Goal: Complete application form

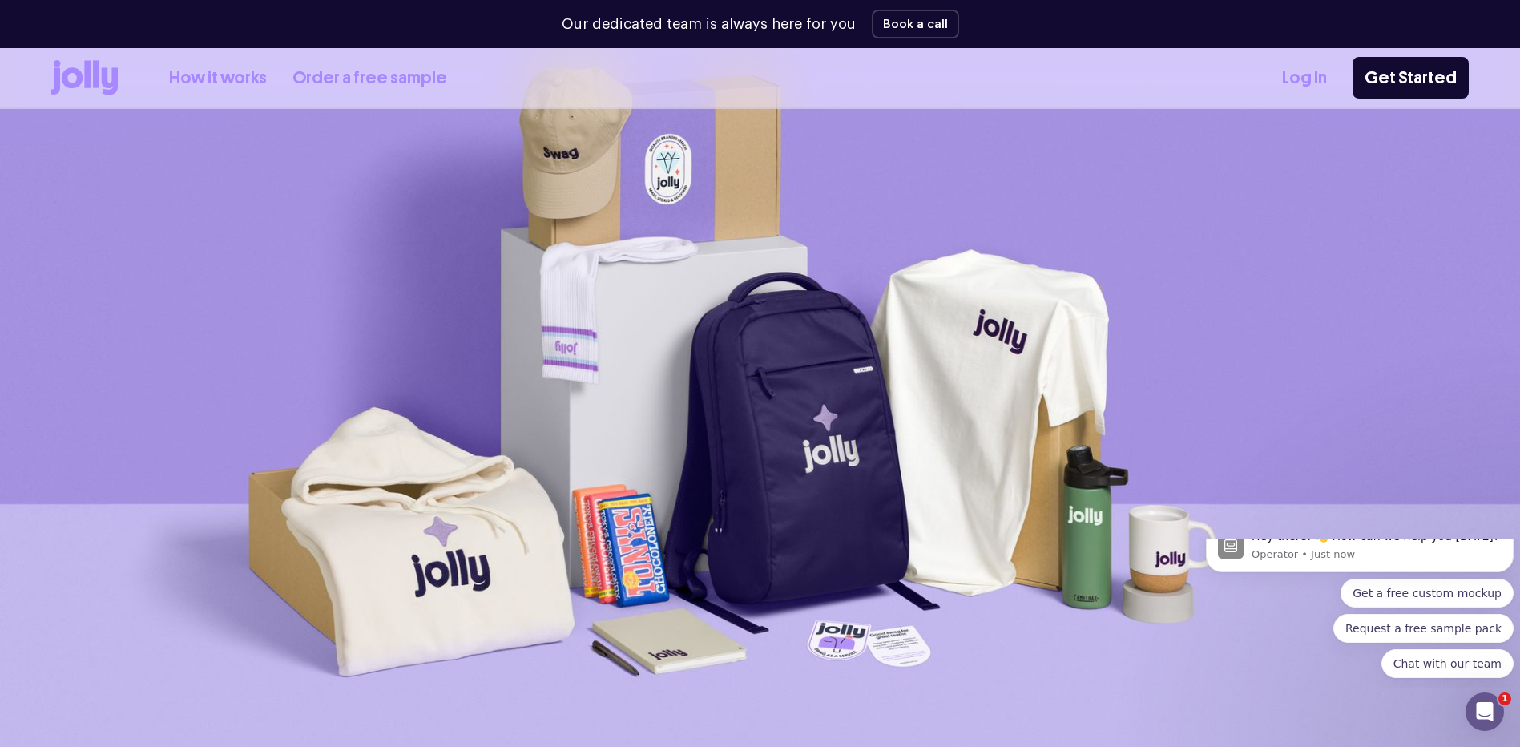
scroll to position [80, 0]
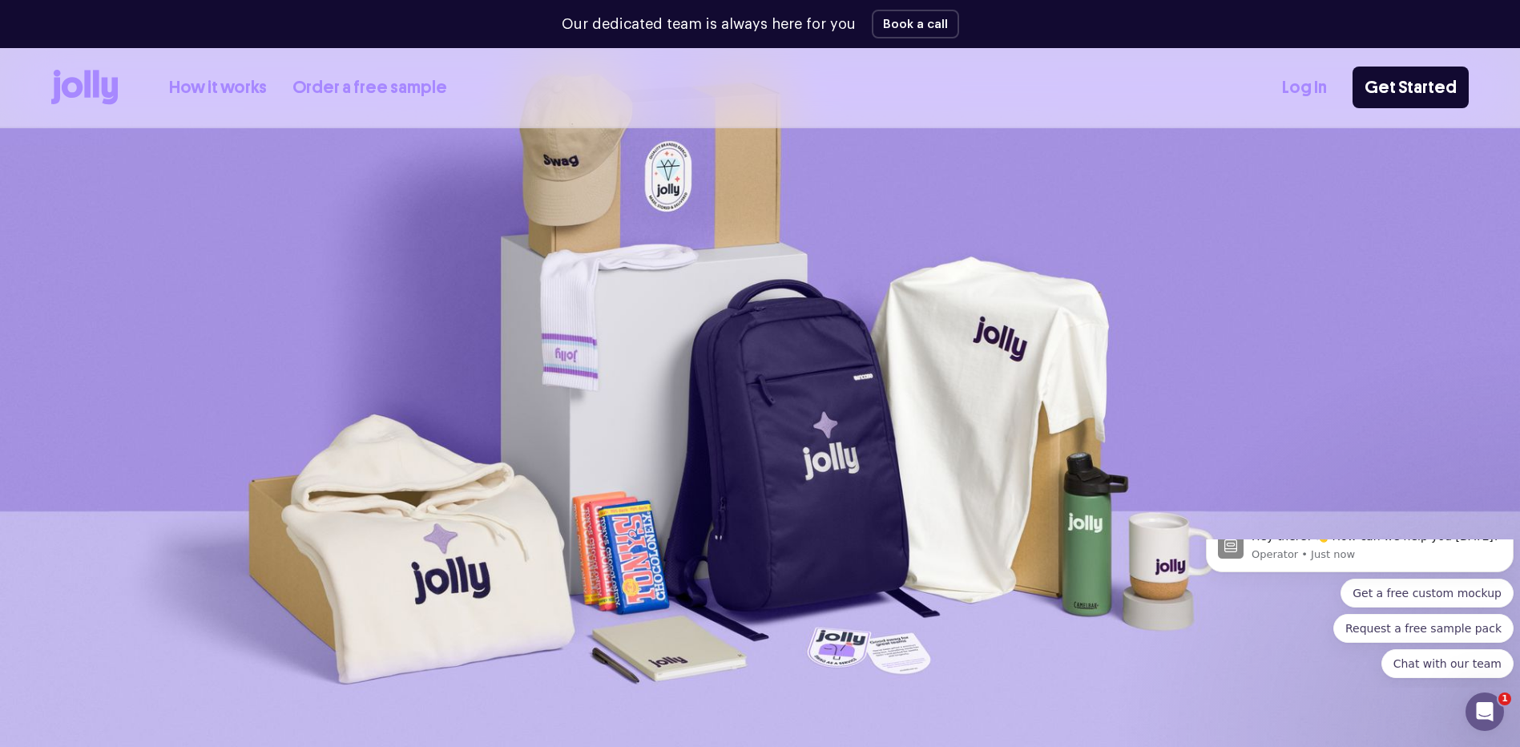
click at [232, 84] on link "How it works" at bounding box center [218, 88] width 98 height 26
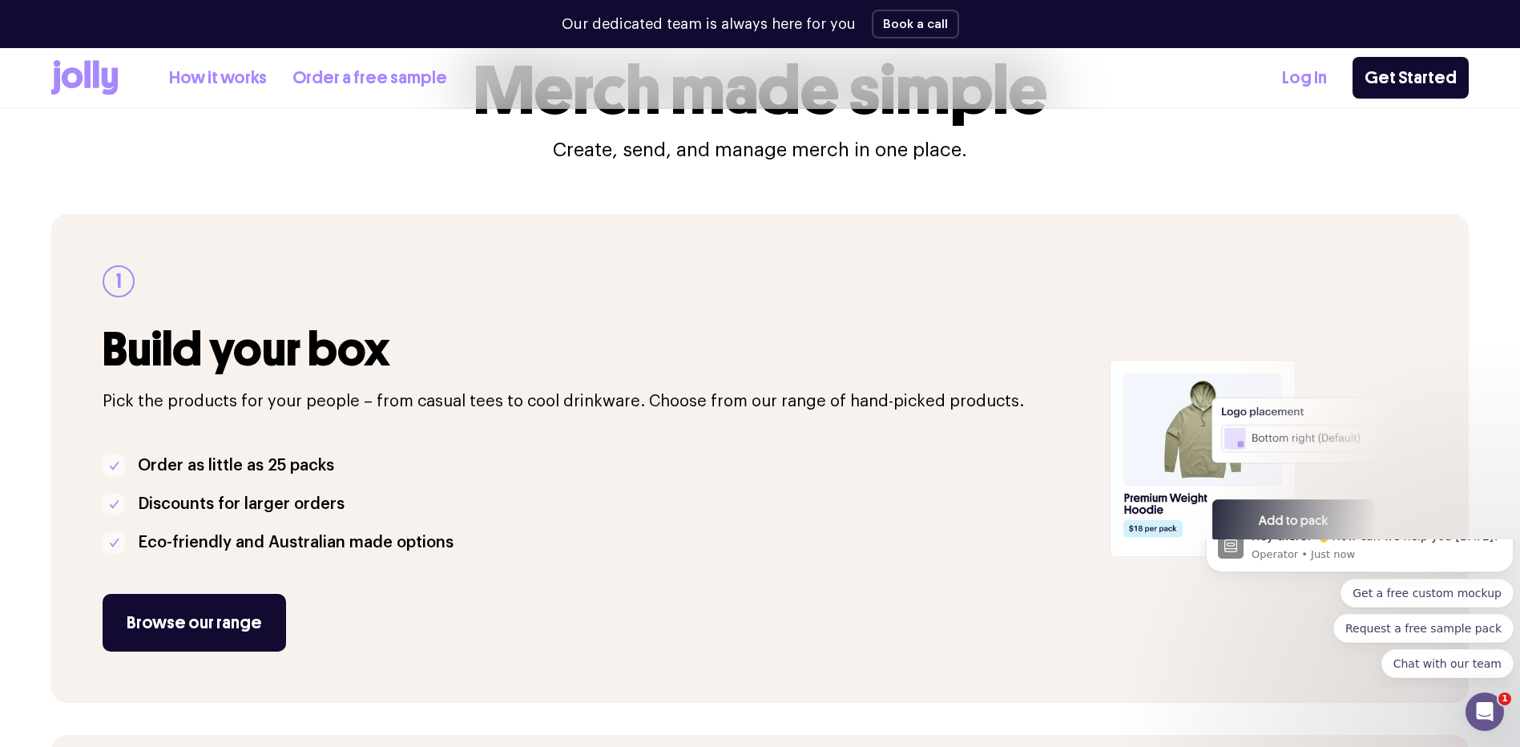
scroll to position [160, 0]
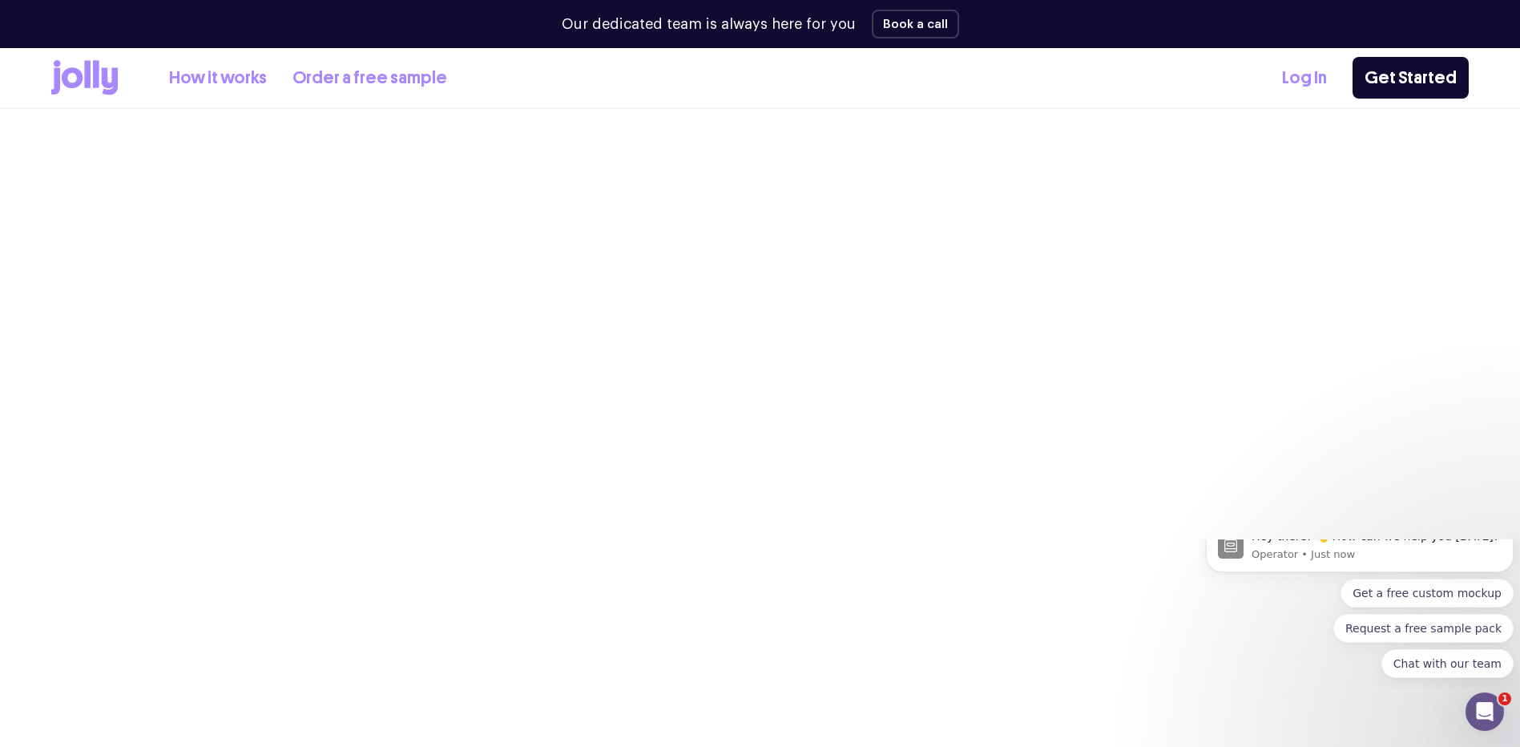
scroll to position [80, 0]
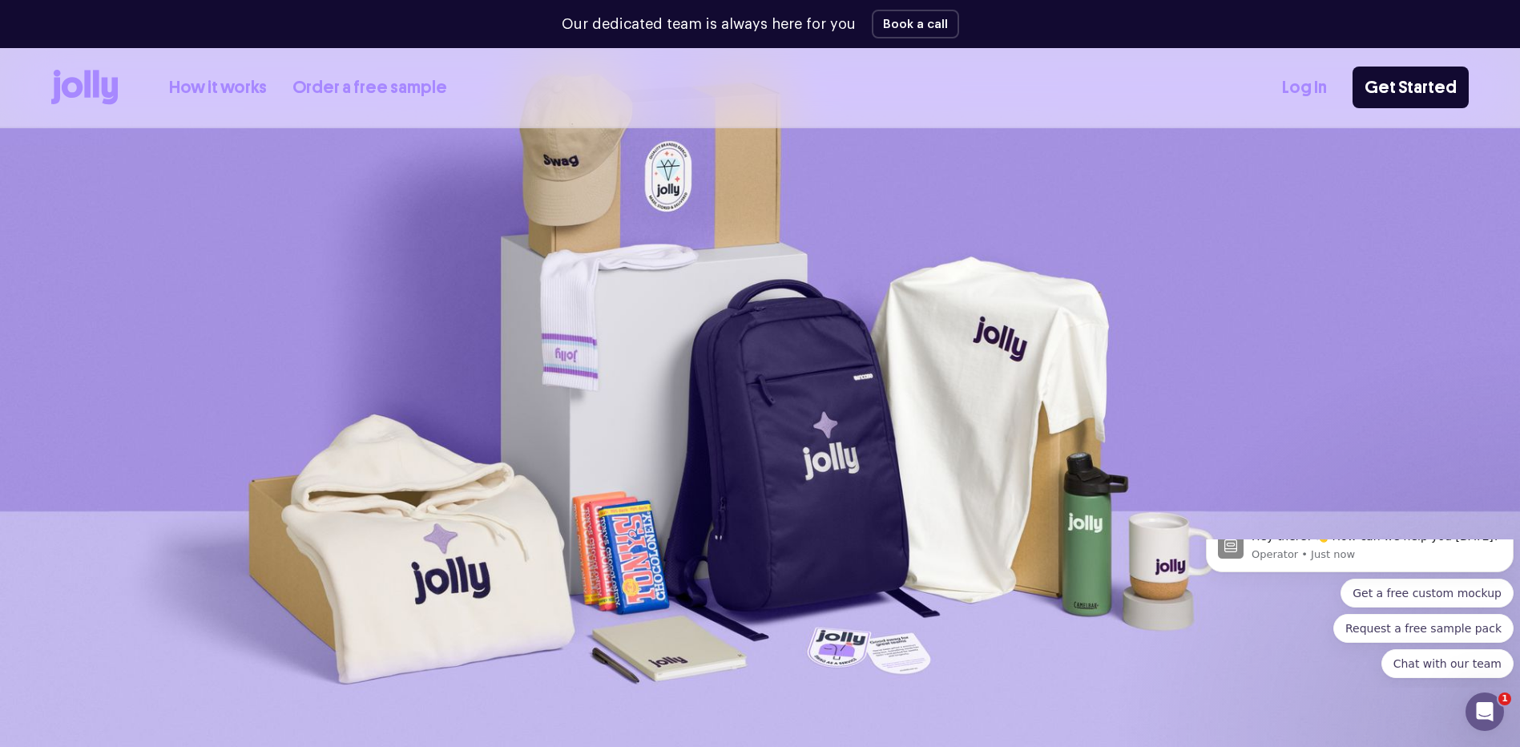
click at [208, 82] on link "How it works" at bounding box center [218, 88] width 98 height 26
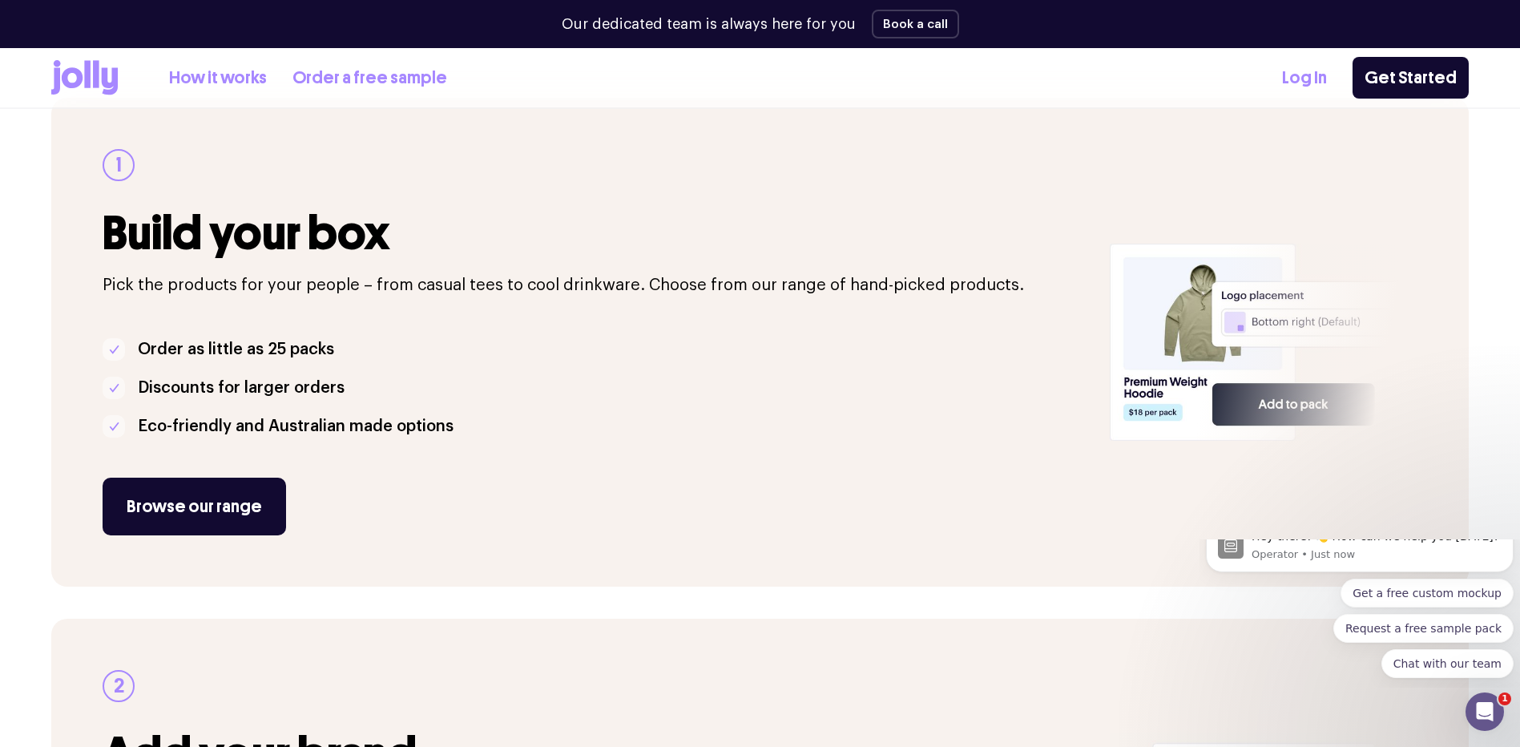
scroll to position [240, 0]
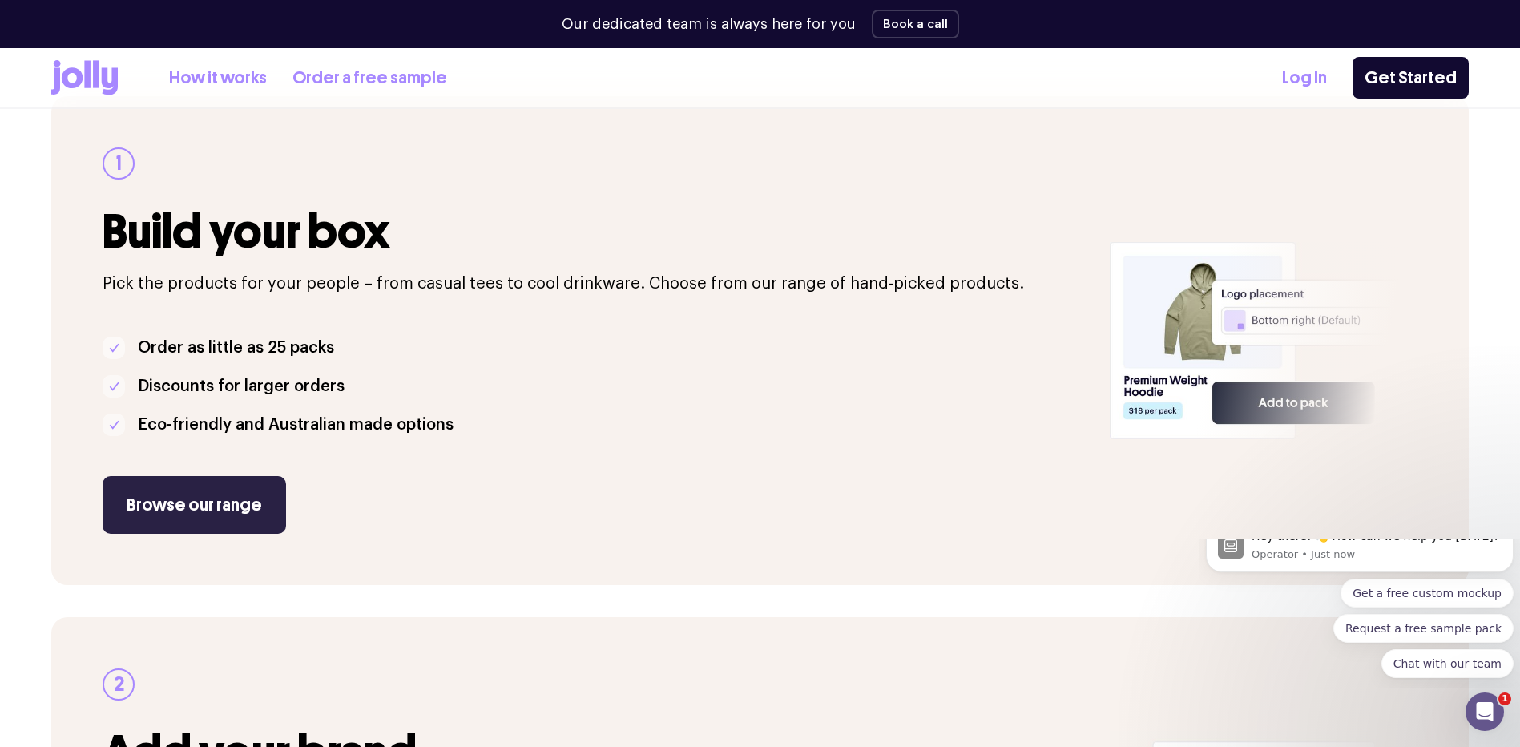
click at [229, 503] on link "Browse our range" at bounding box center [194, 505] width 183 height 58
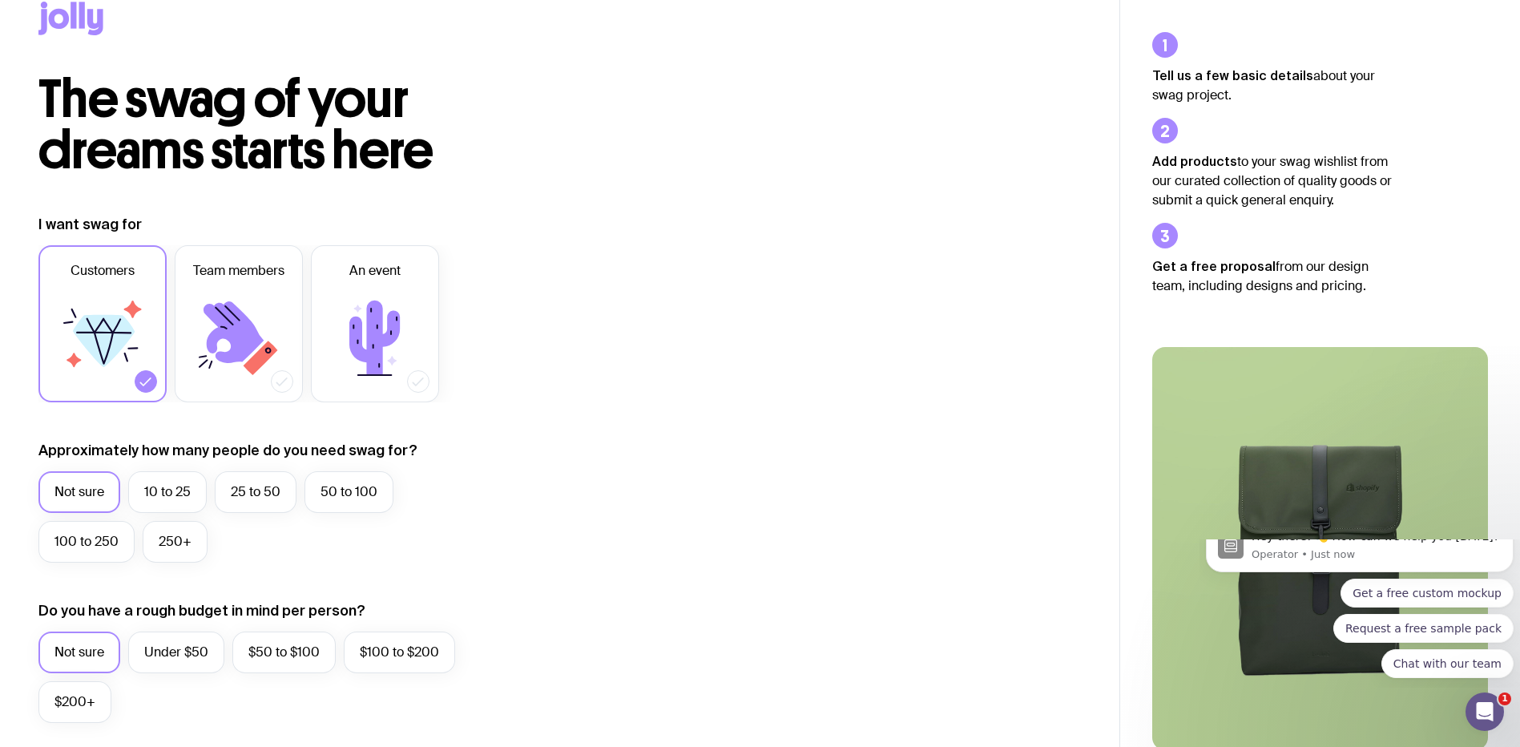
scroll to position [80, 0]
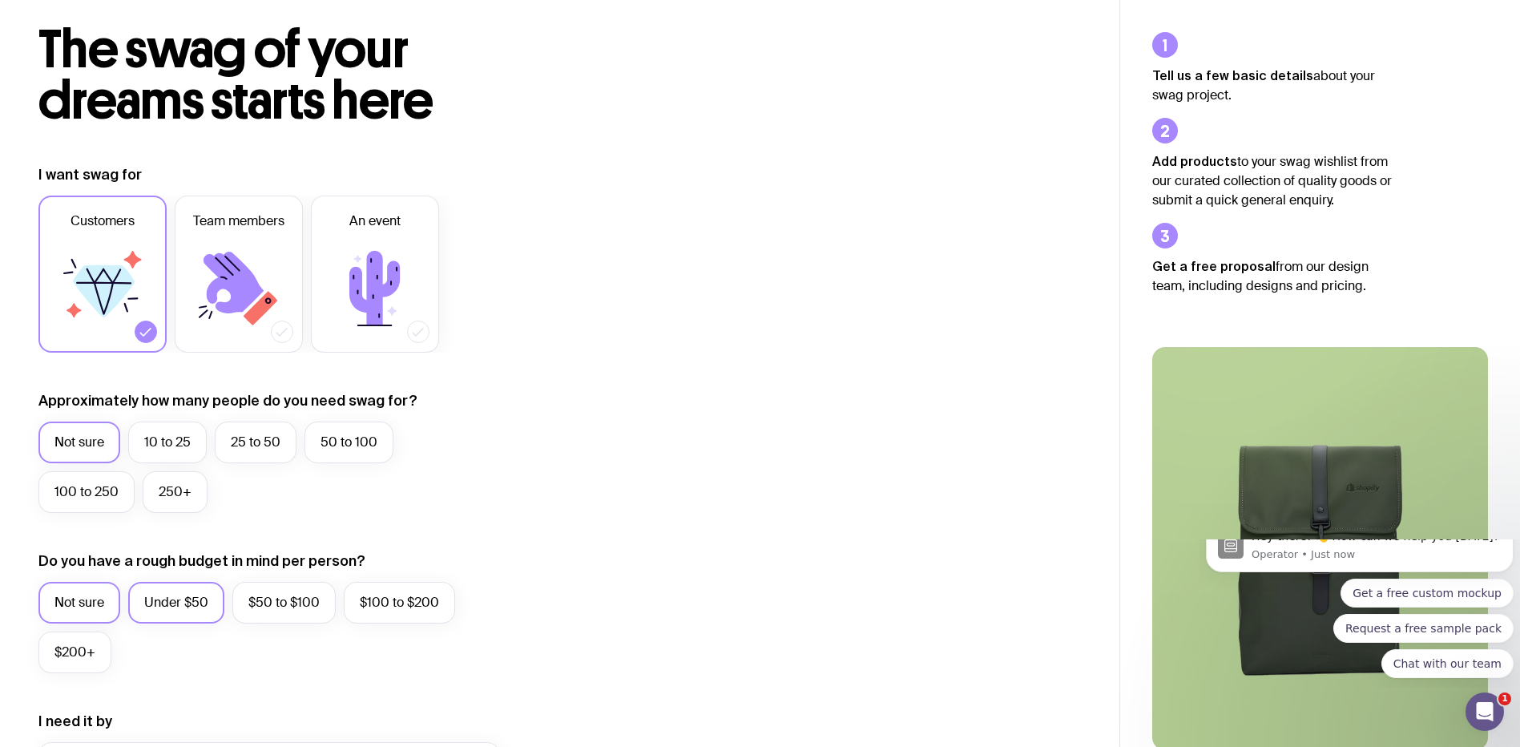
click at [203, 607] on label "Under $50" at bounding box center [176, 603] width 96 height 42
click at [0, 0] on input "Under $50" at bounding box center [0, 0] width 0 height 0
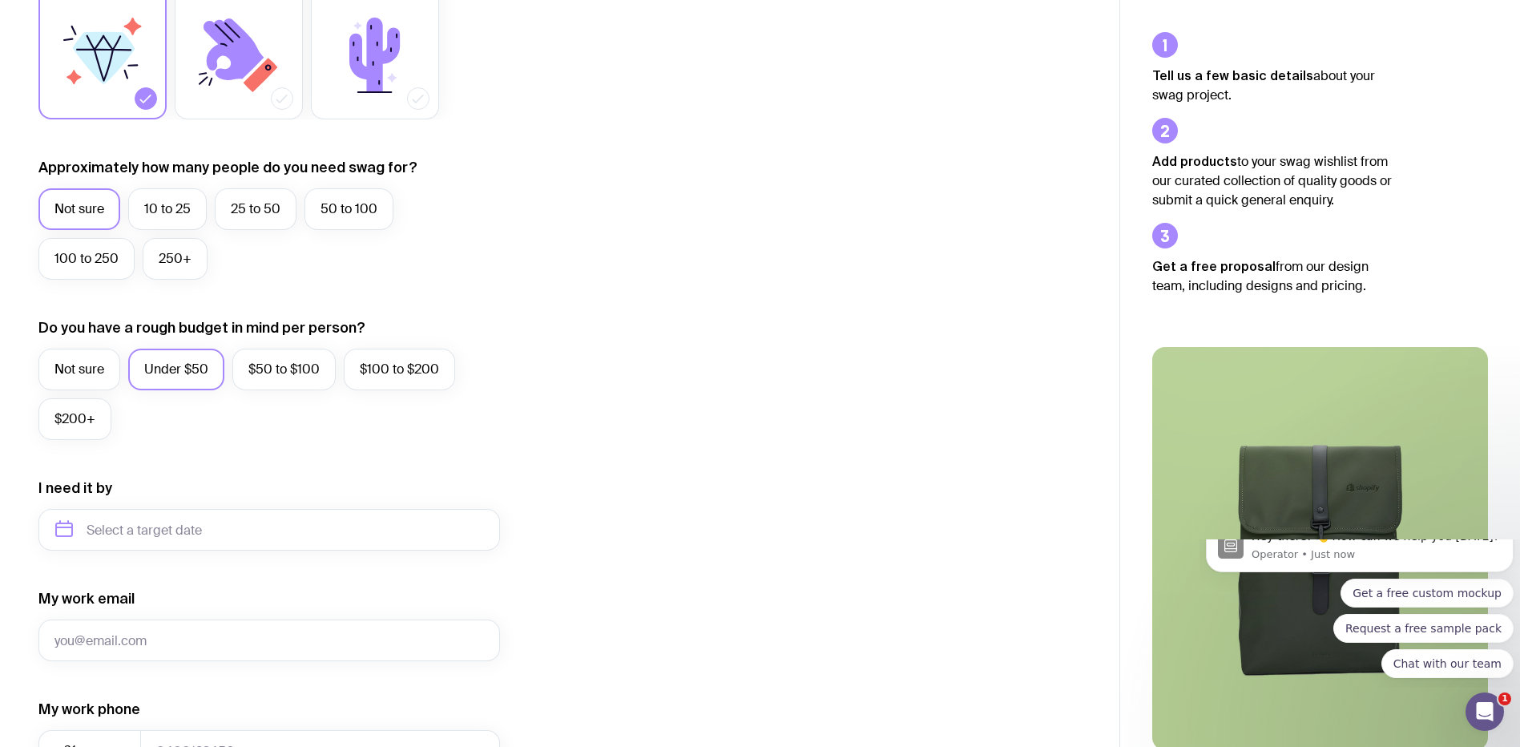
scroll to position [321, 0]
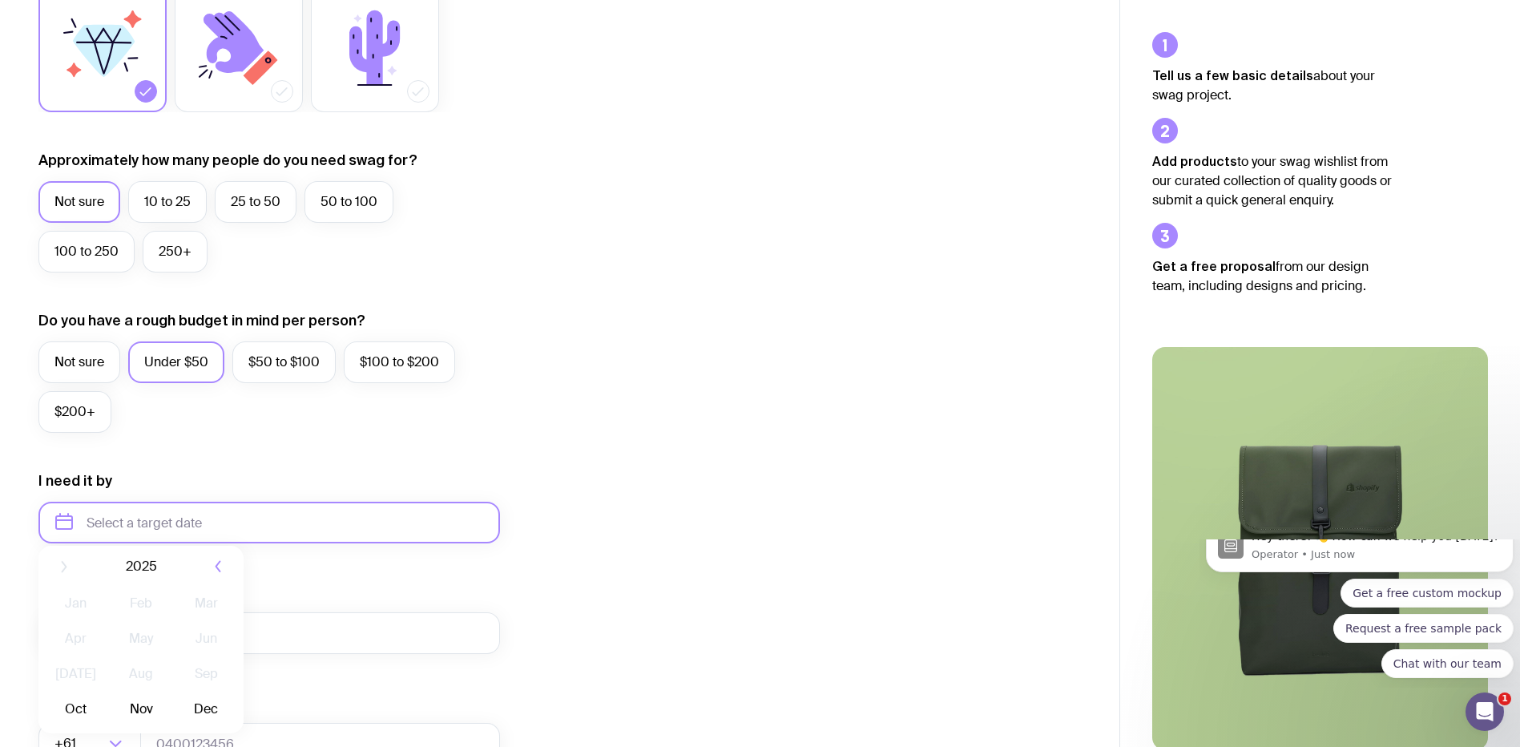
click at [304, 526] on input "text" at bounding box center [269, 523] width 462 height 42
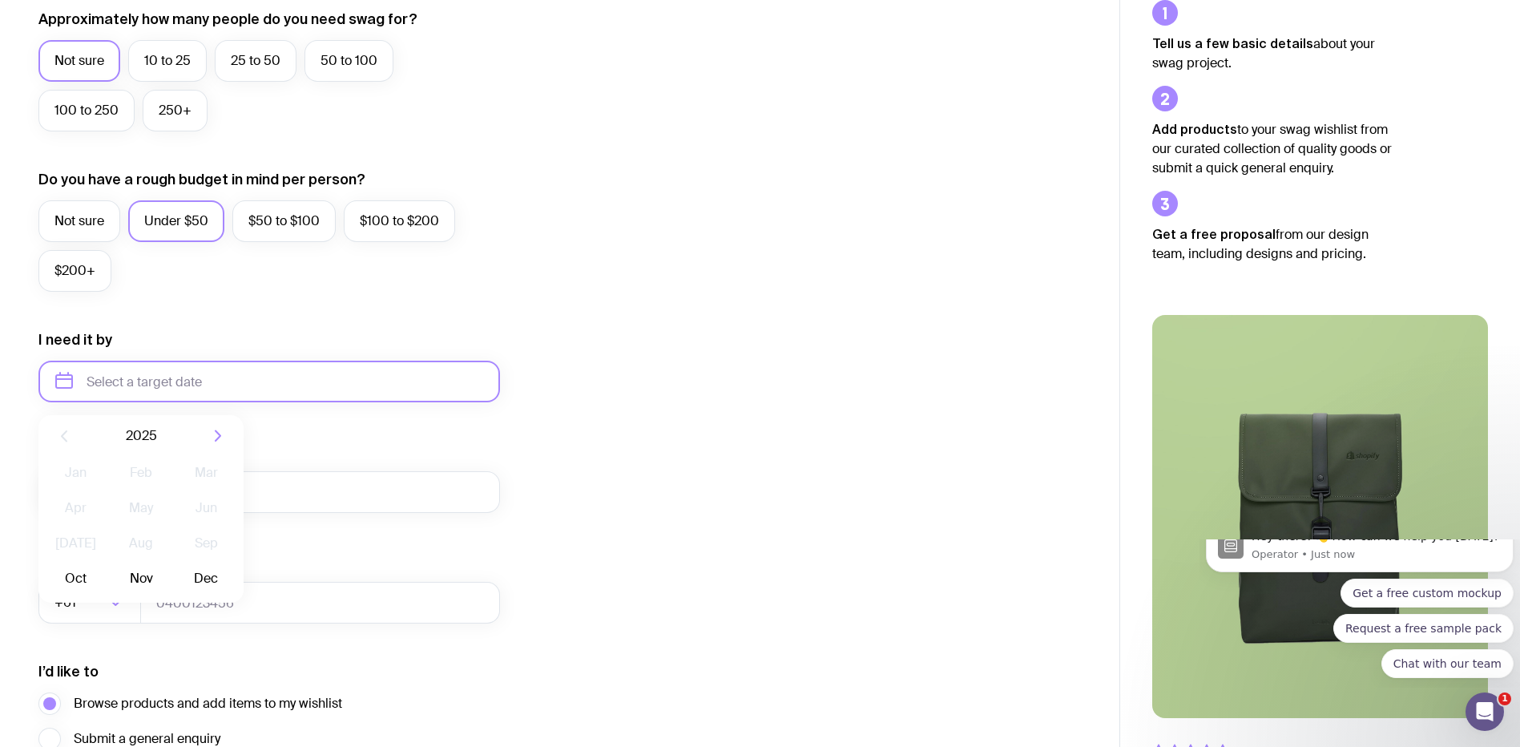
scroll to position [481, 0]
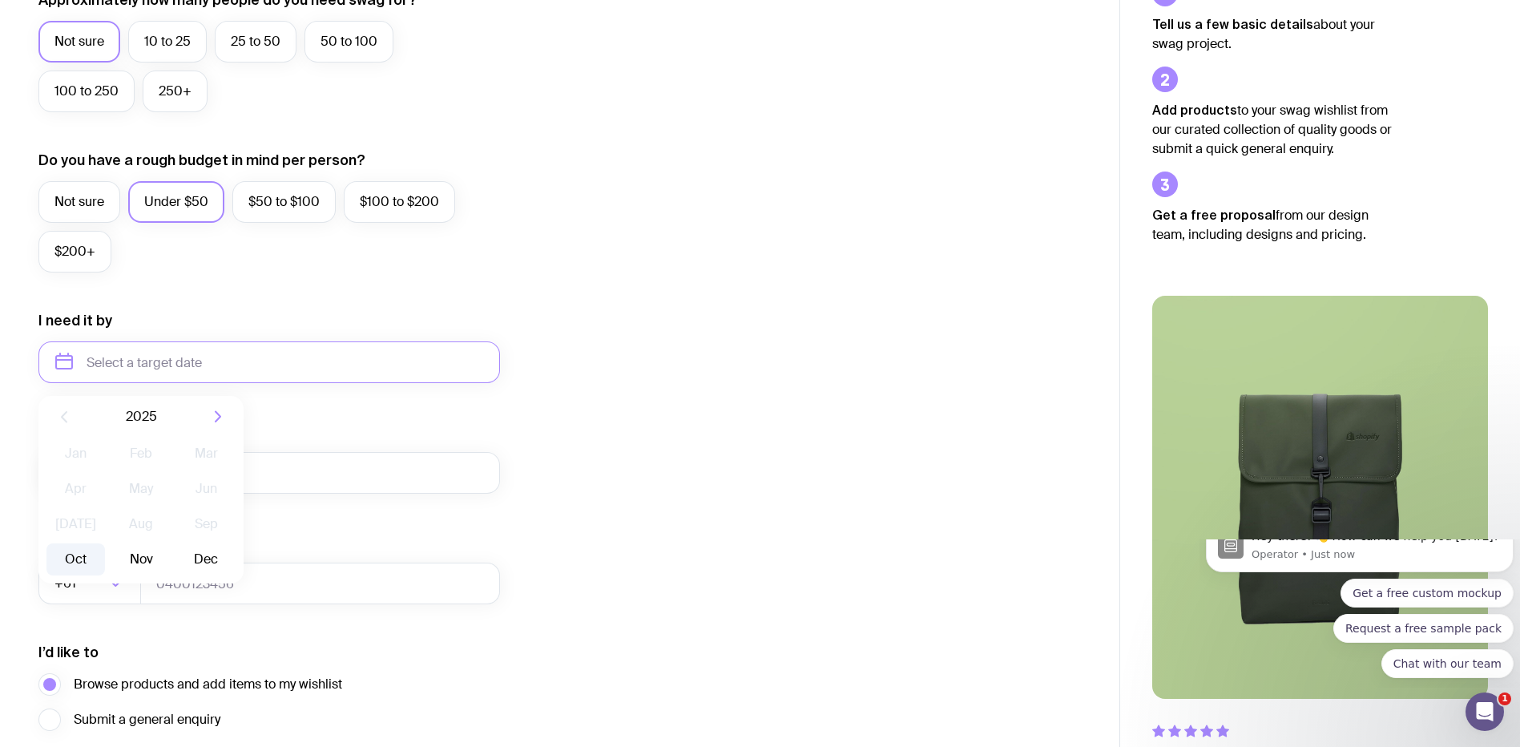
click at [78, 564] on button "Oct" at bounding box center [75, 559] width 58 height 32
type input "[DATE]"
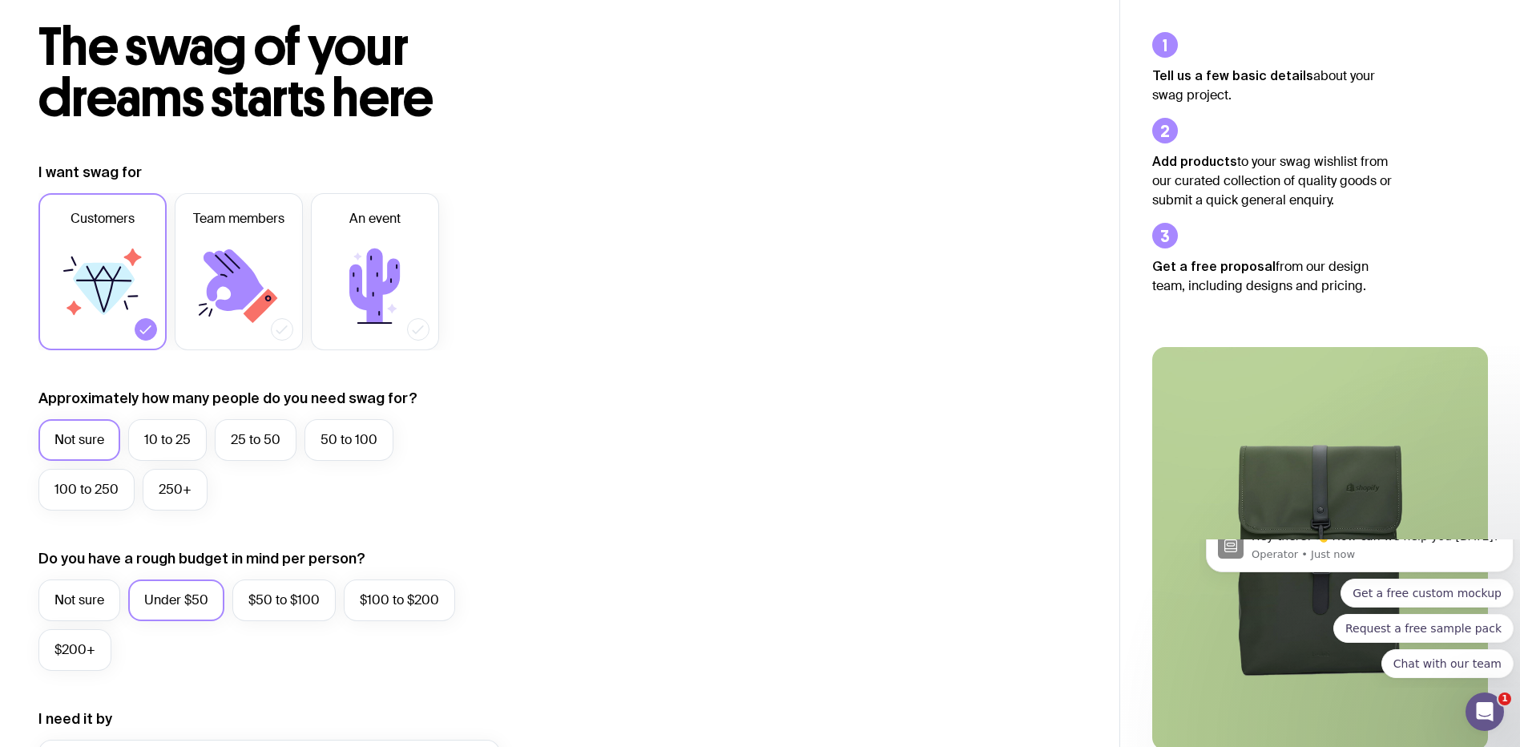
scroll to position [0, 0]
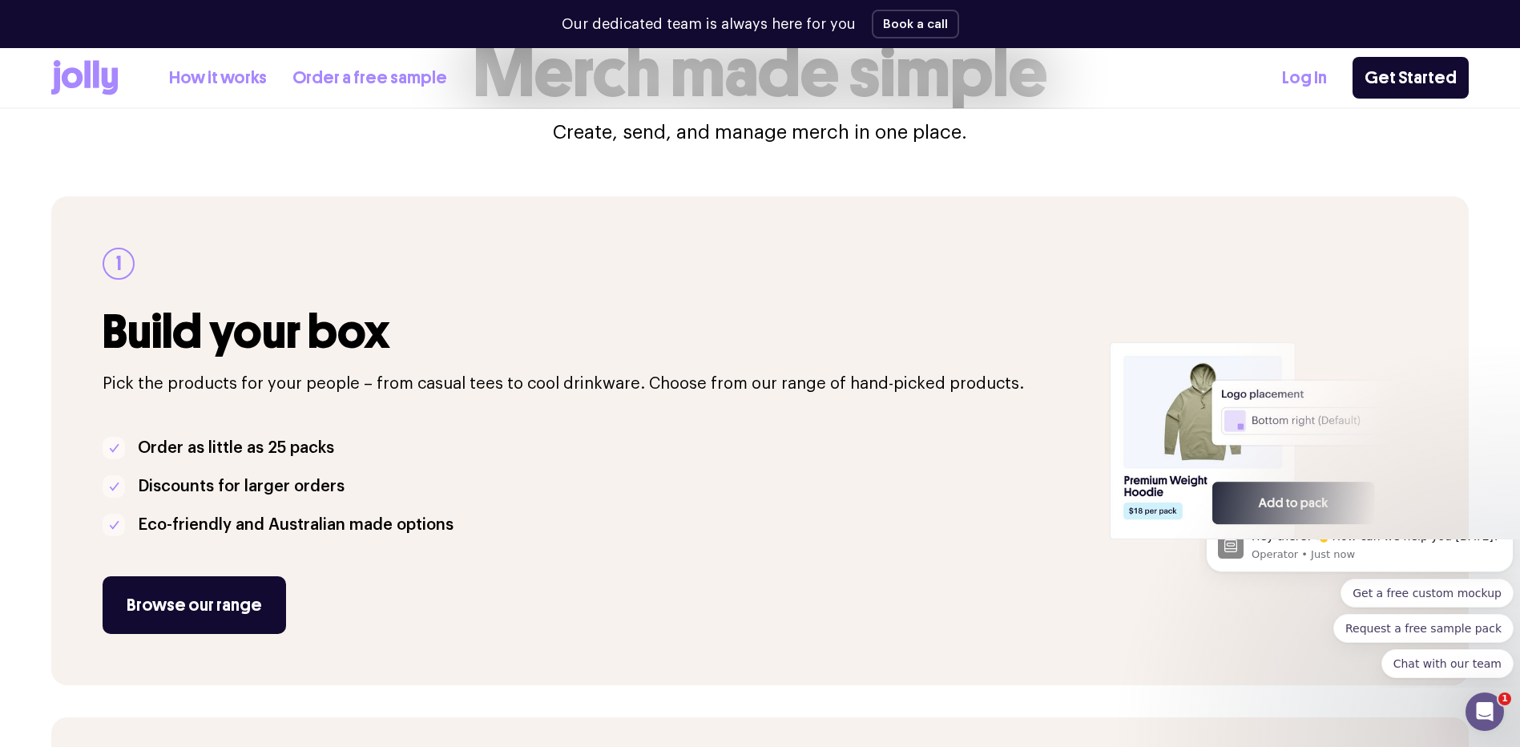
scroll to position [160, 0]
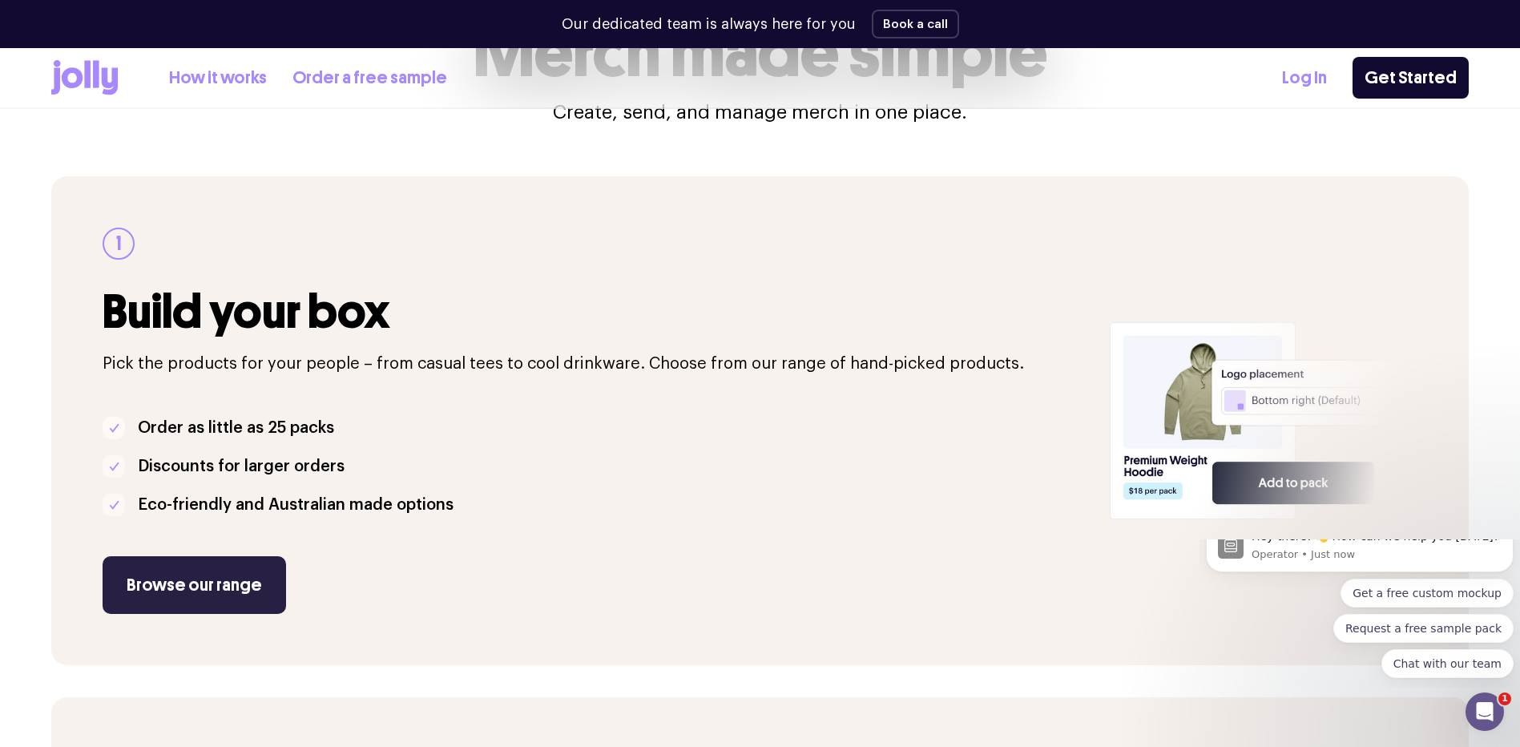
click at [258, 592] on link "Browse our range" at bounding box center [194, 585] width 183 height 58
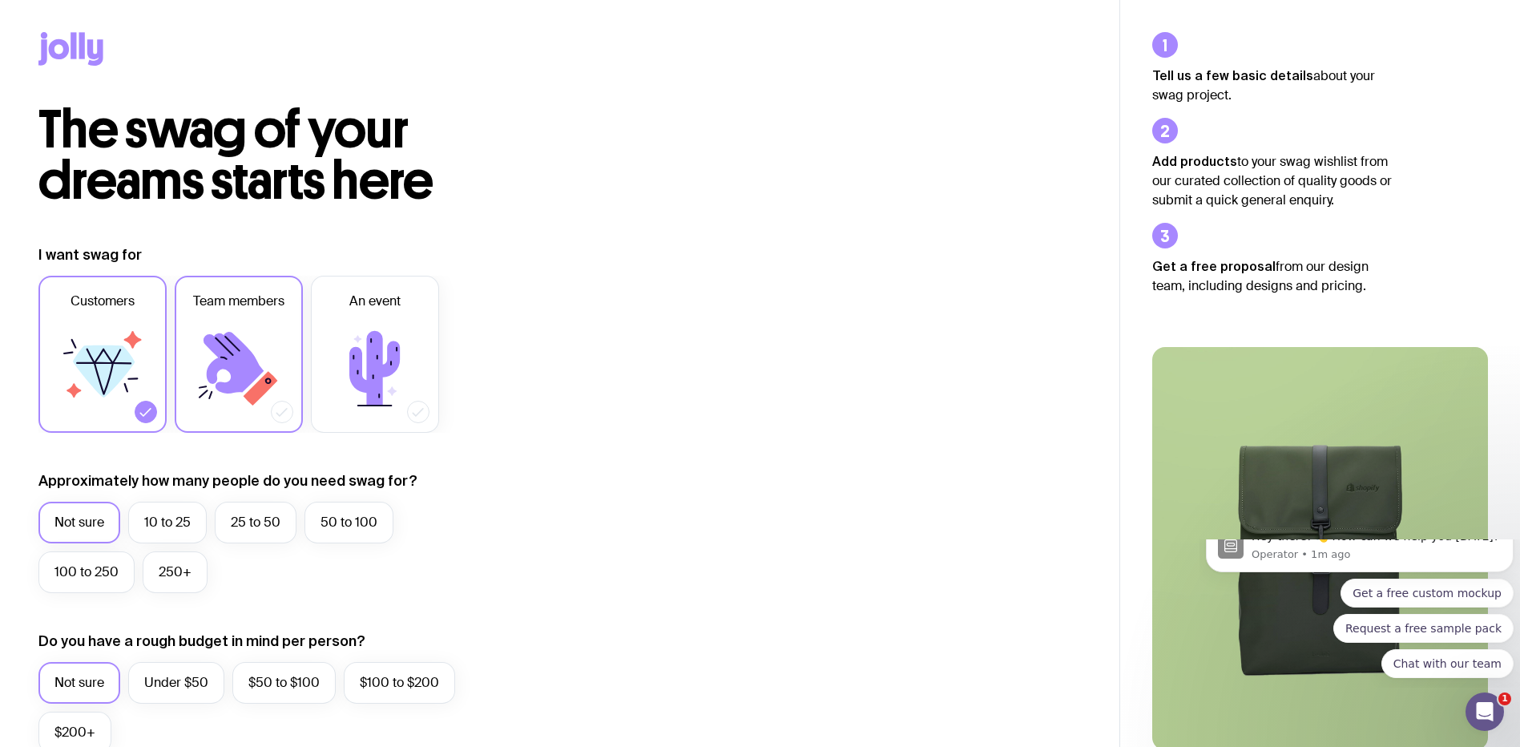
click at [291, 361] on label "Team members" at bounding box center [239, 354] width 128 height 157
click at [0, 0] on input "Team members" at bounding box center [0, 0] width 0 height 0
click at [354, 364] on icon at bounding box center [374, 368] width 50 height 75
click at [0, 0] on input "An event" at bounding box center [0, 0] width 0 height 0
click at [252, 373] on icon at bounding box center [234, 363] width 60 height 62
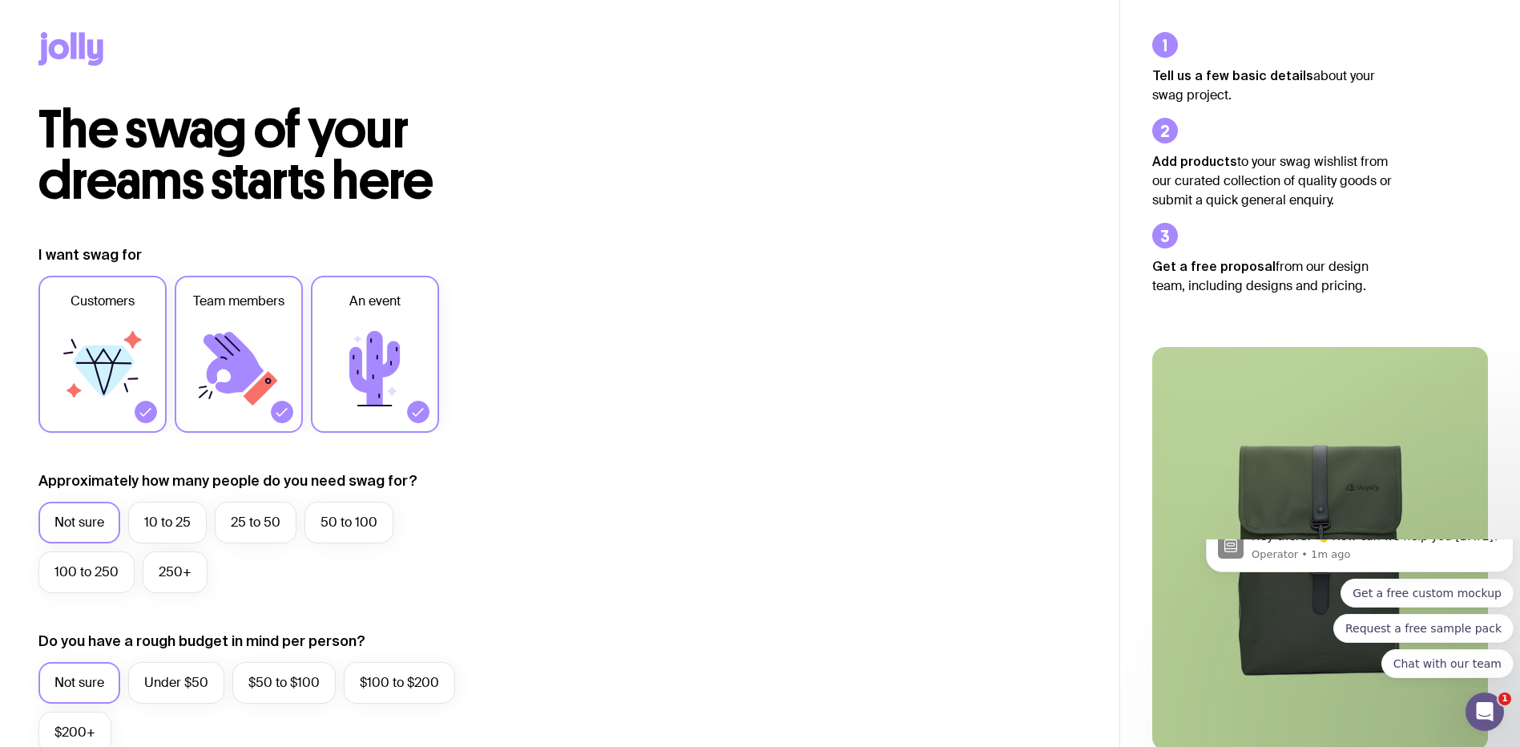
click at [0, 0] on input "Team members" at bounding box center [0, 0] width 0 height 0
click at [147, 375] on icon at bounding box center [102, 369] width 96 height 96
click at [0, 0] on input "Customers" at bounding box center [0, 0] width 0 height 0
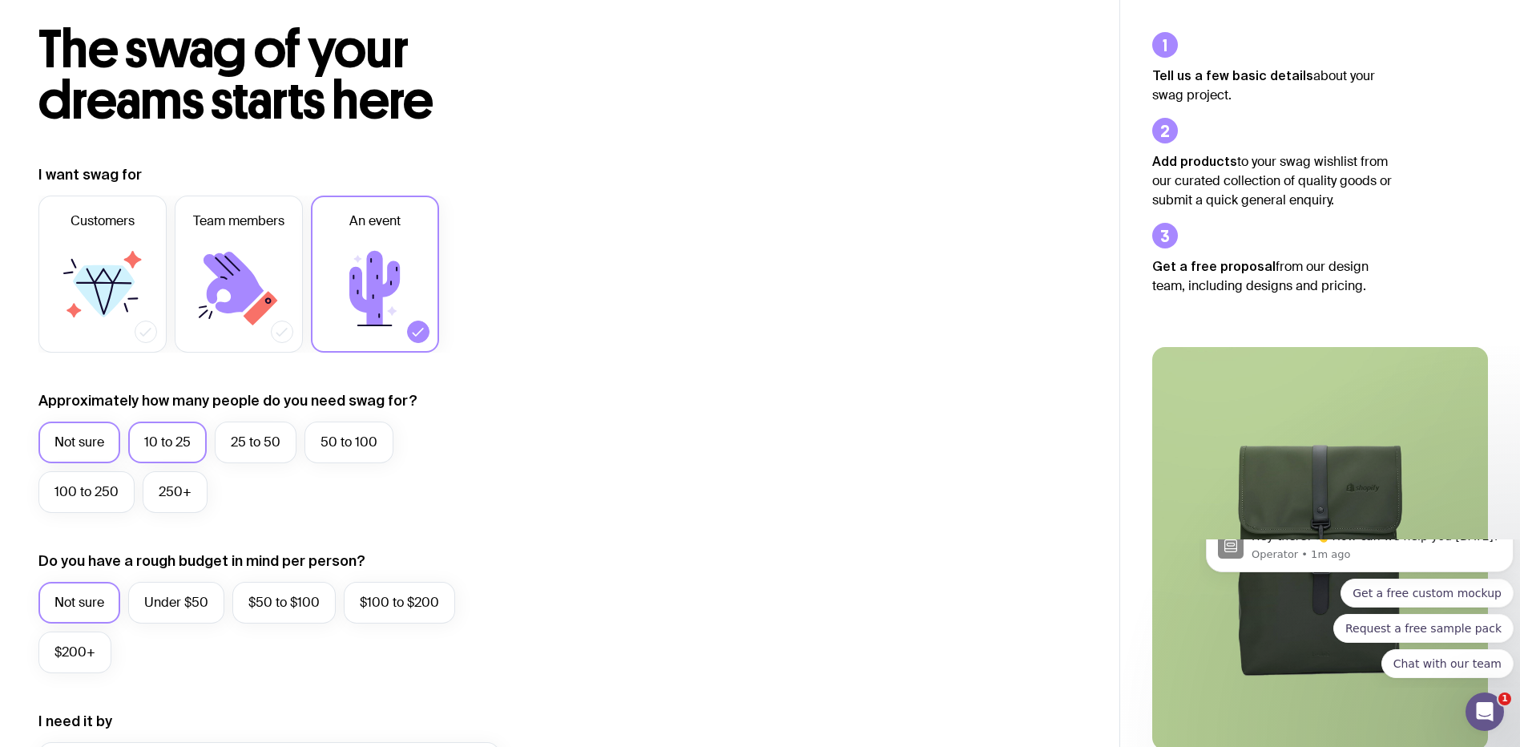
click at [189, 447] on label "10 to 25" at bounding box center [167, 442] width 79 height 42
click at [0, 0] on input "10 to 25" at bounding box center [0, 0] width 0 height 0
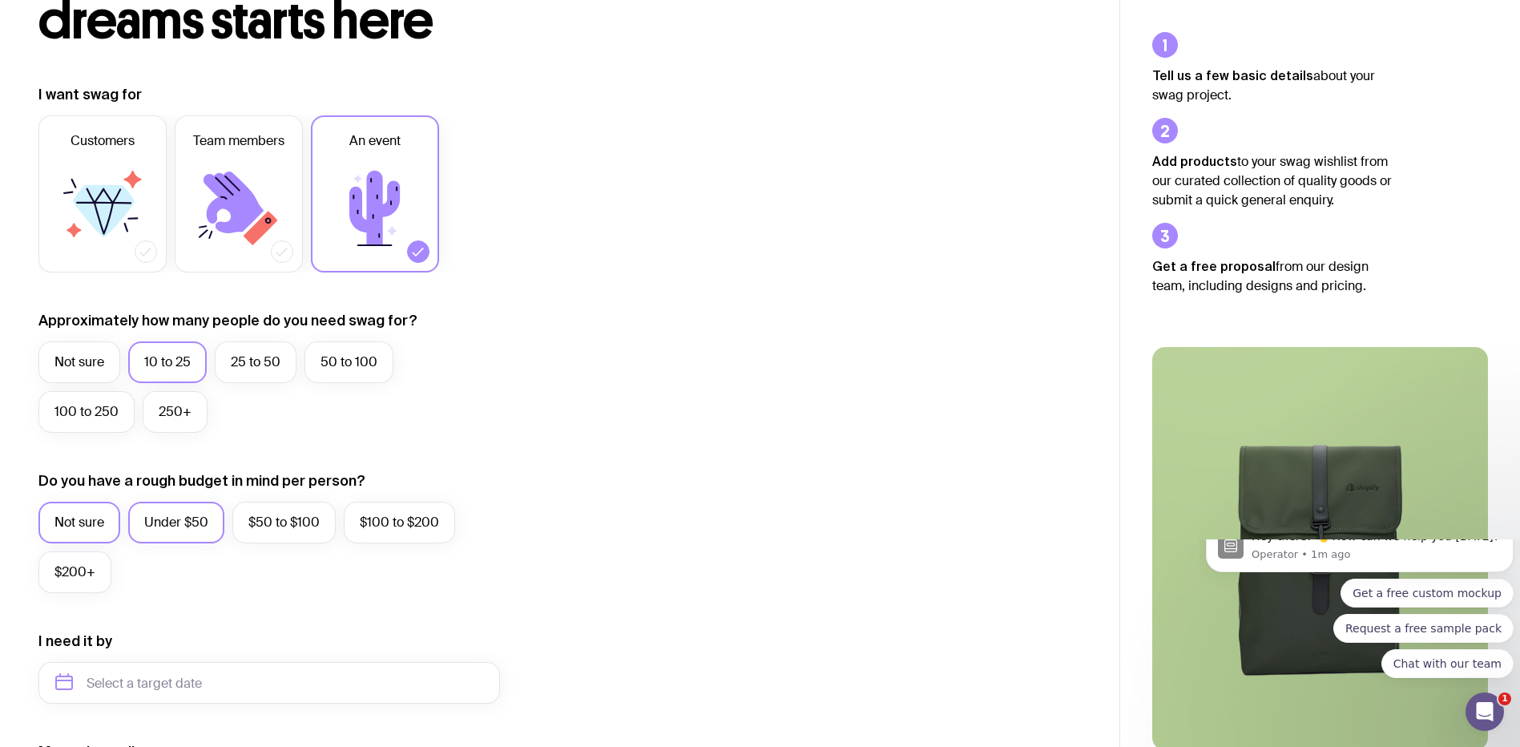
click at [209, 516] on label "Under $50" at bounding box center [176, 523] width 96 height 42
click at [0, 0] on input "Under $50" at bounding box center [0, 0] width 0 height 0
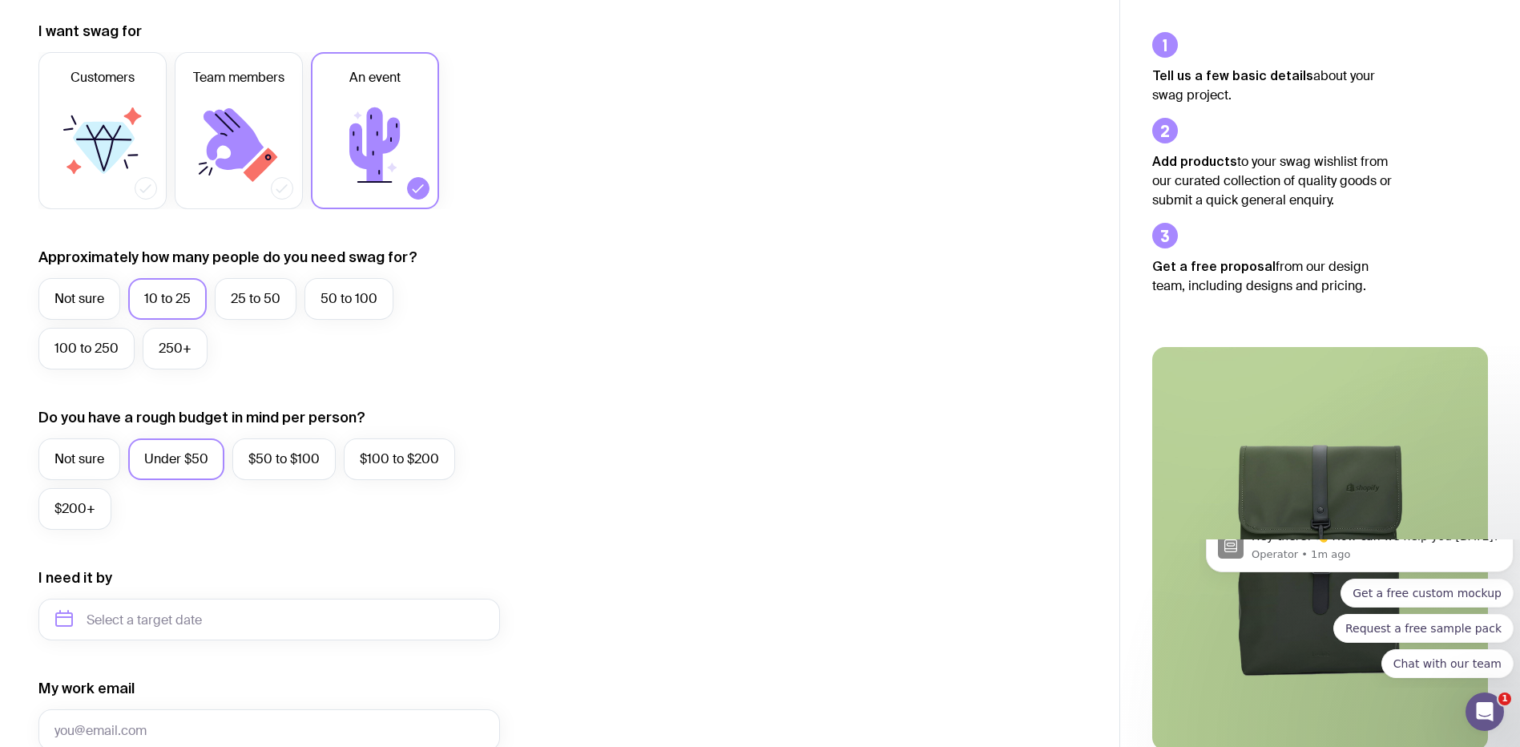
scroll to position [321, 0]
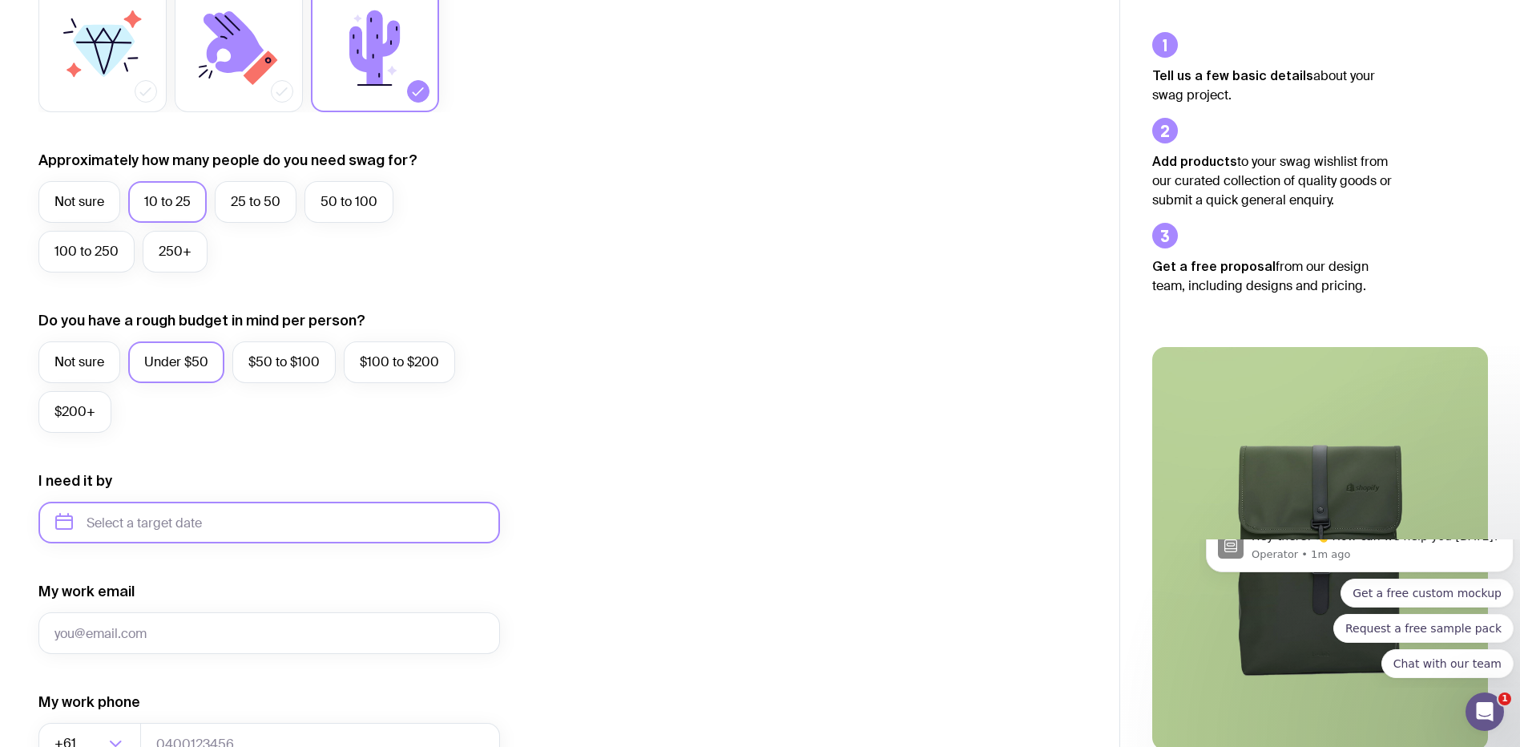
click at [377, 516] on input "text" at bounding box center [269, 523] width 462 height 42
click at [62, 714] on button "Oct" at bounding box center [75, 720] width 58 height 32
type input "October 2025"
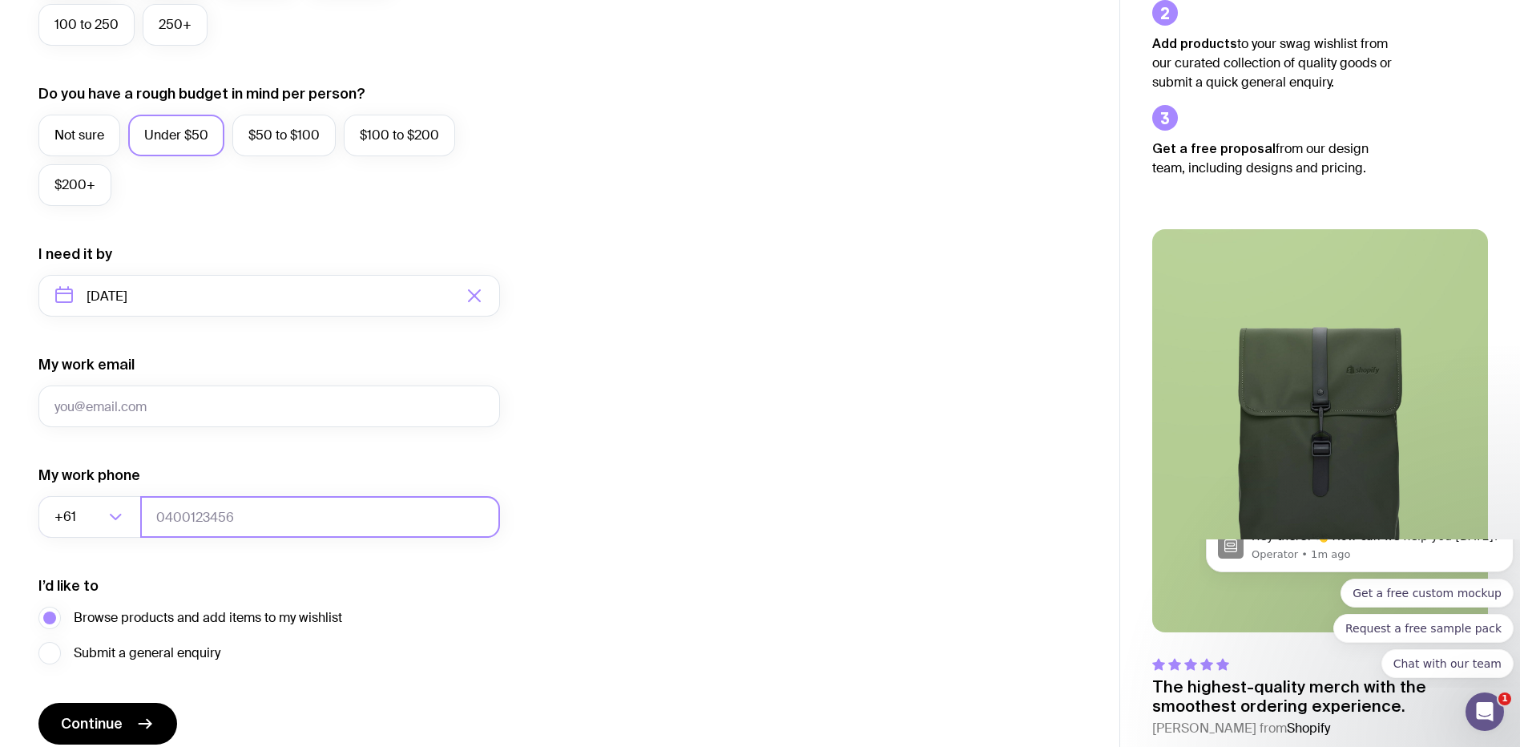
scroll to position [561, 0]
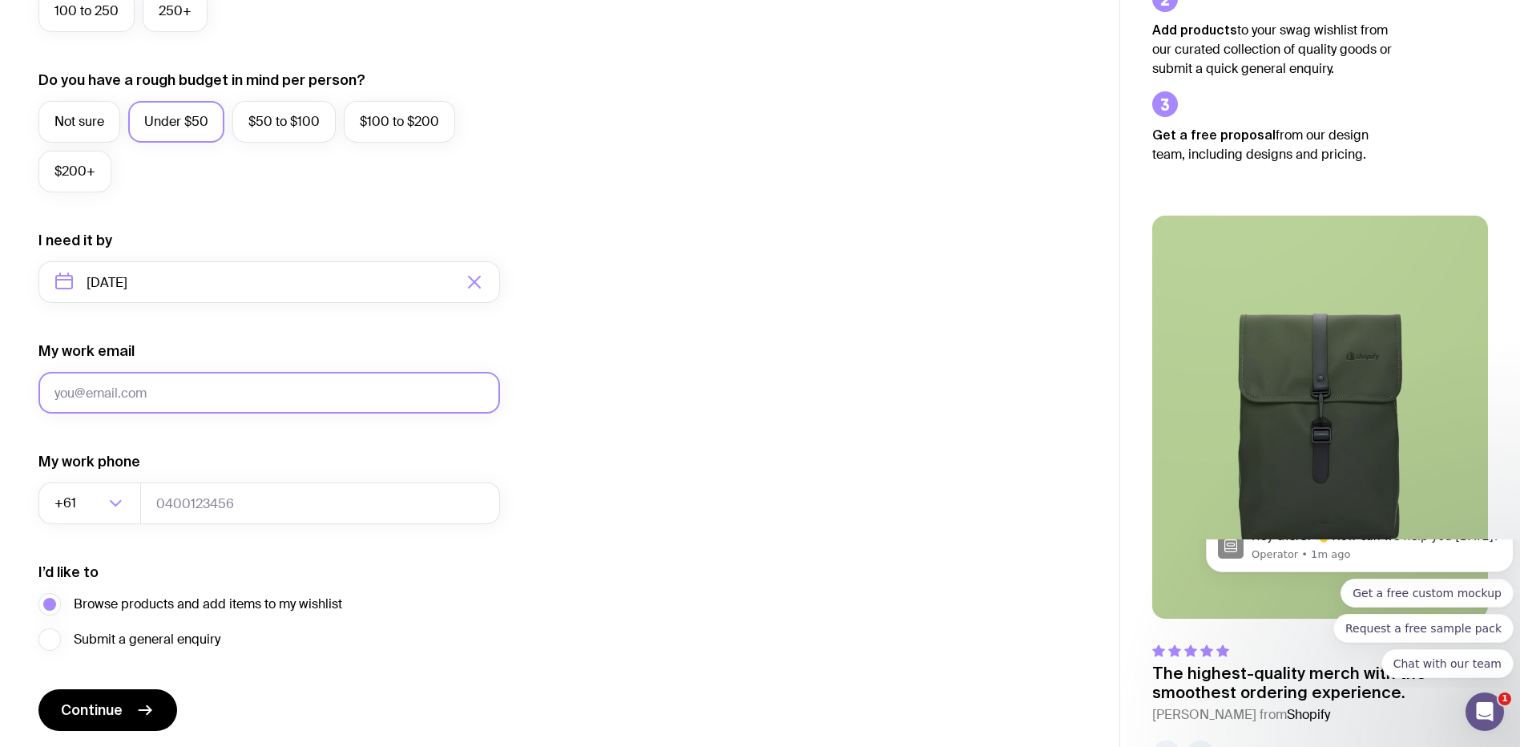
click at [222, 400] on input "My work email" at bounding box center [269, 393] width 462 height 42
type input "shiku@inghams.com.au"
click at [230, 504] on input "tel" at bounding box center [320, 503] width 360 height 42
type input "61487773686"
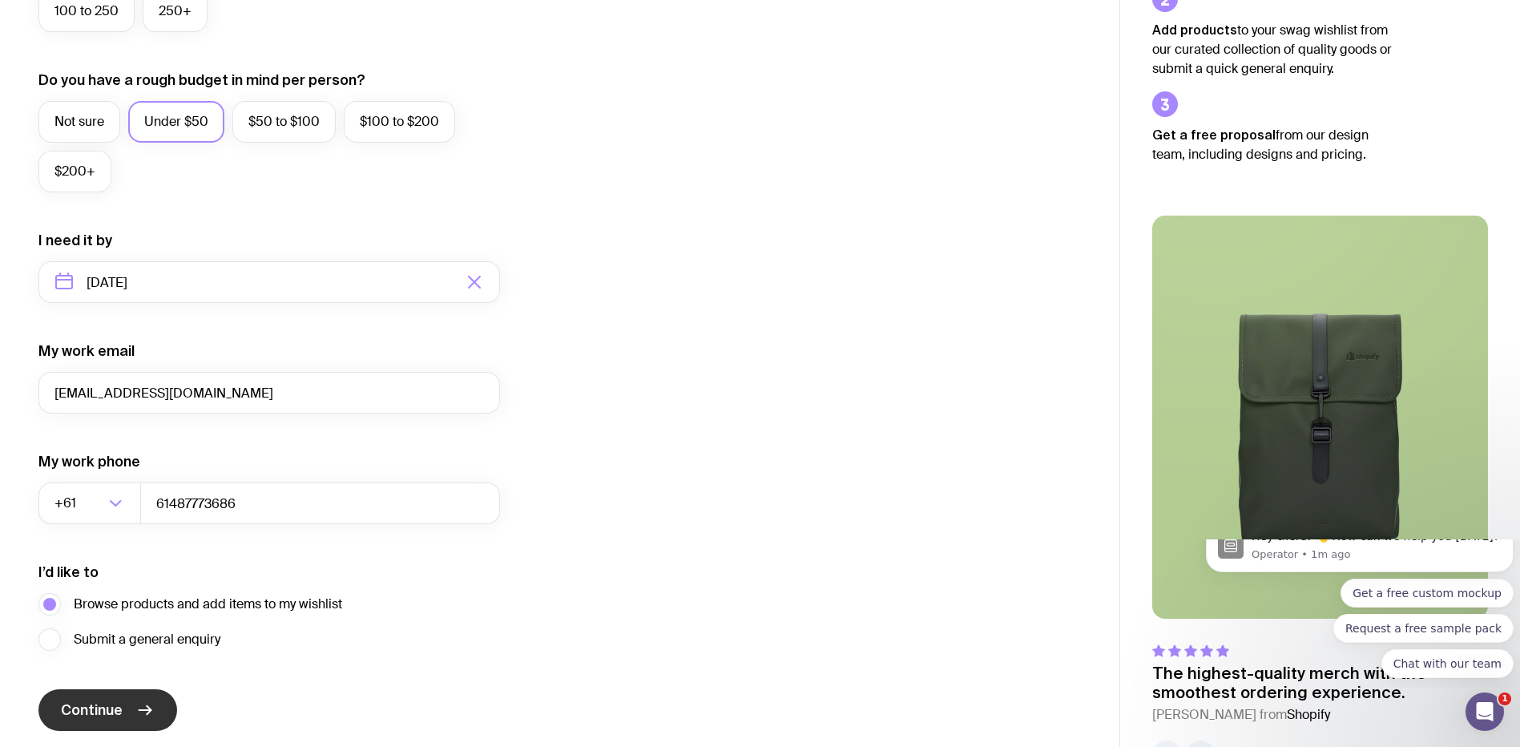
click at [129, 702] on button "Continue" at bounding box center [107, 710] width 139 height 42
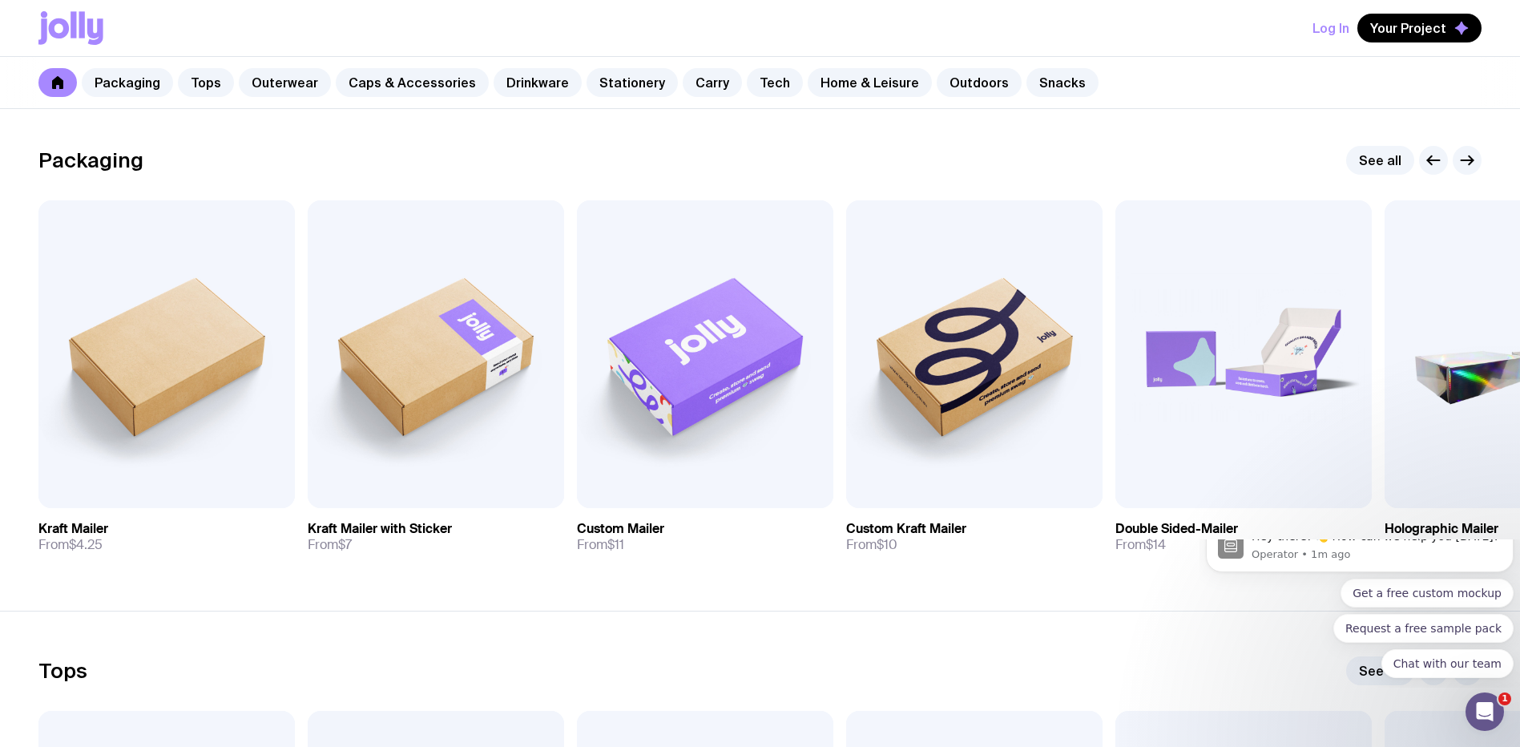
scroll to position [240, 0]
click at [1455, 162] on button "button" at bounding box center [1467, 159] width 29 height 29
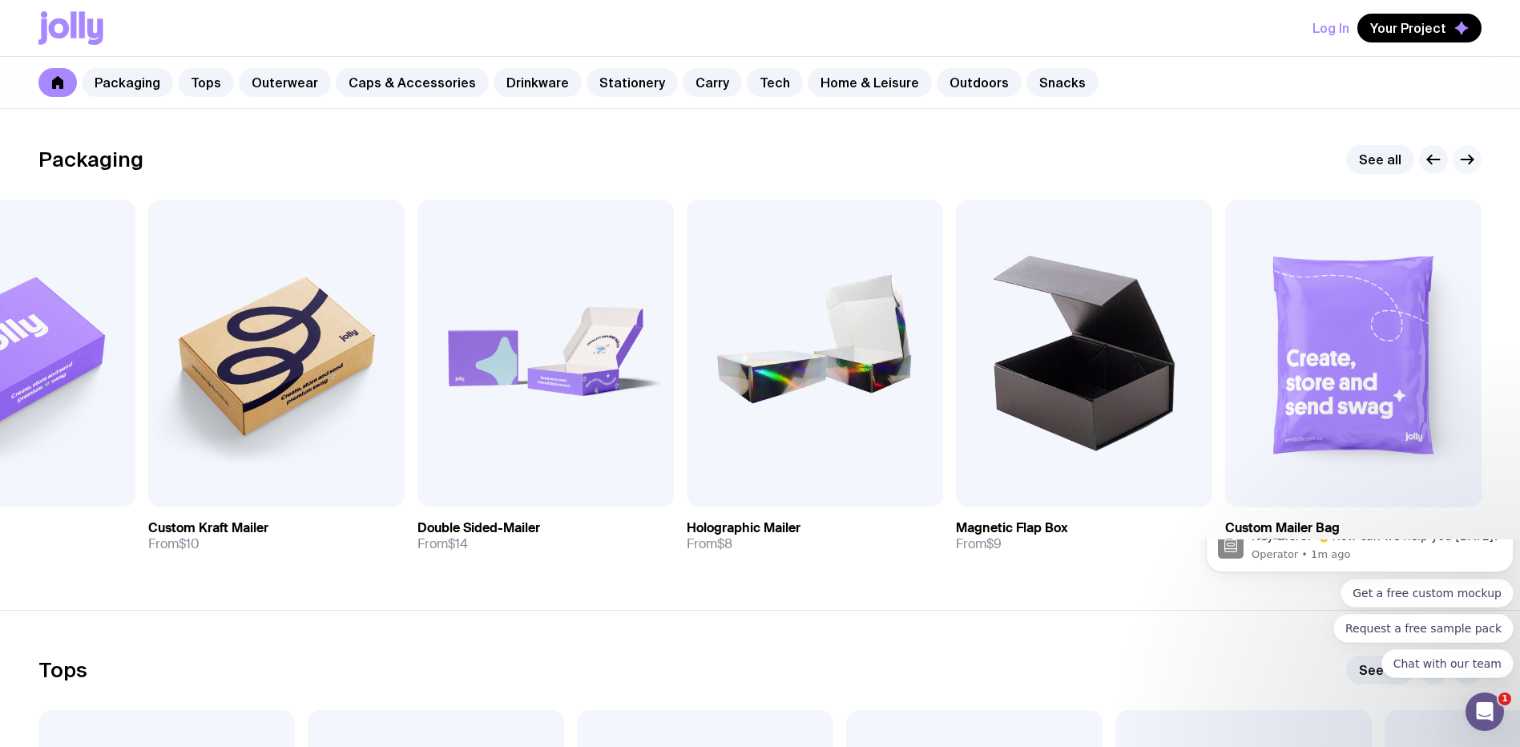
click at [1459, 160] on icon "button" at bounding box center [1467, 159] width 19 height 19
click at [1462, 159] on icon "button" at bounding box center [1467, 159] width 19 height 19
click at [1438, 158] on icon "button" at bounding box center [1433, 159] width 19 height 19
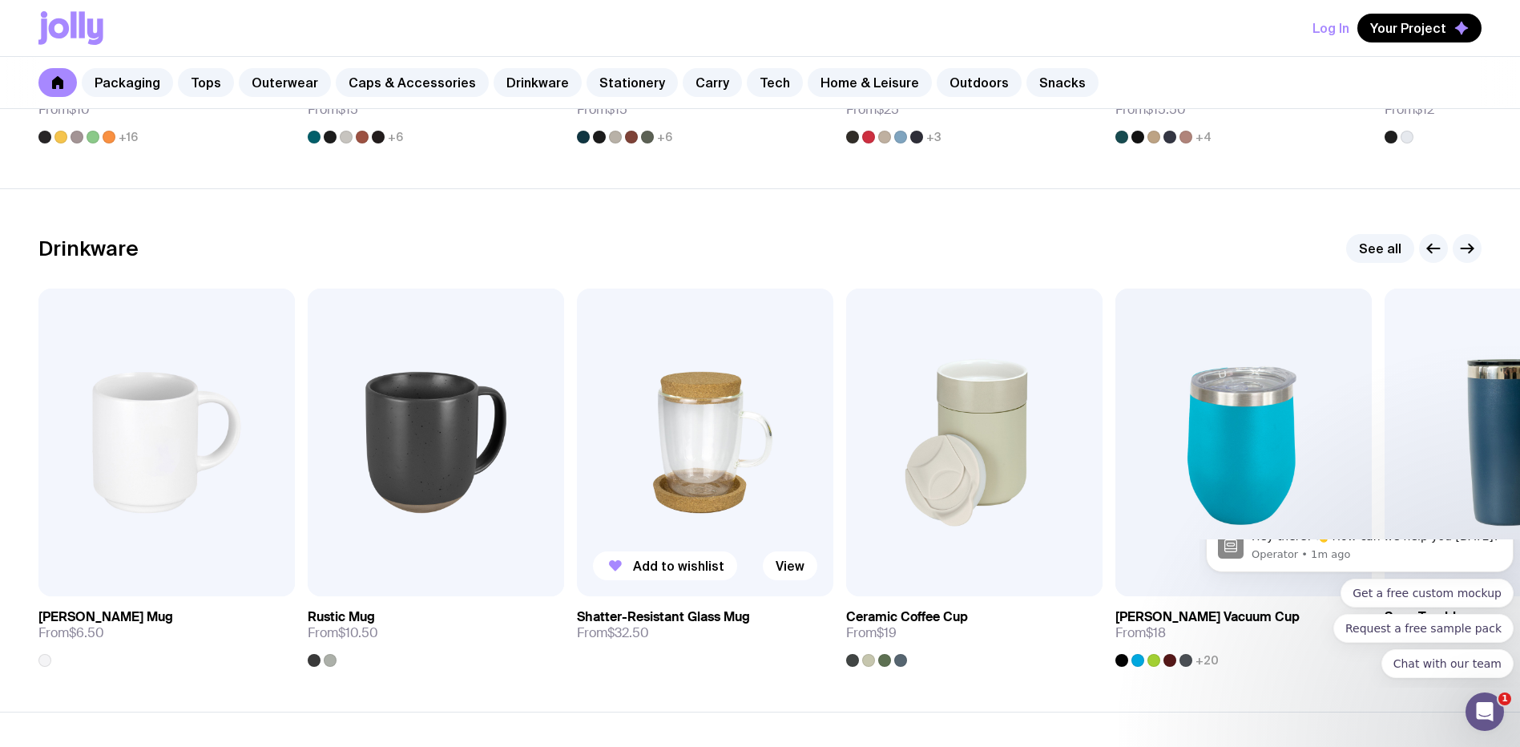
scroll to position [2324, 0]
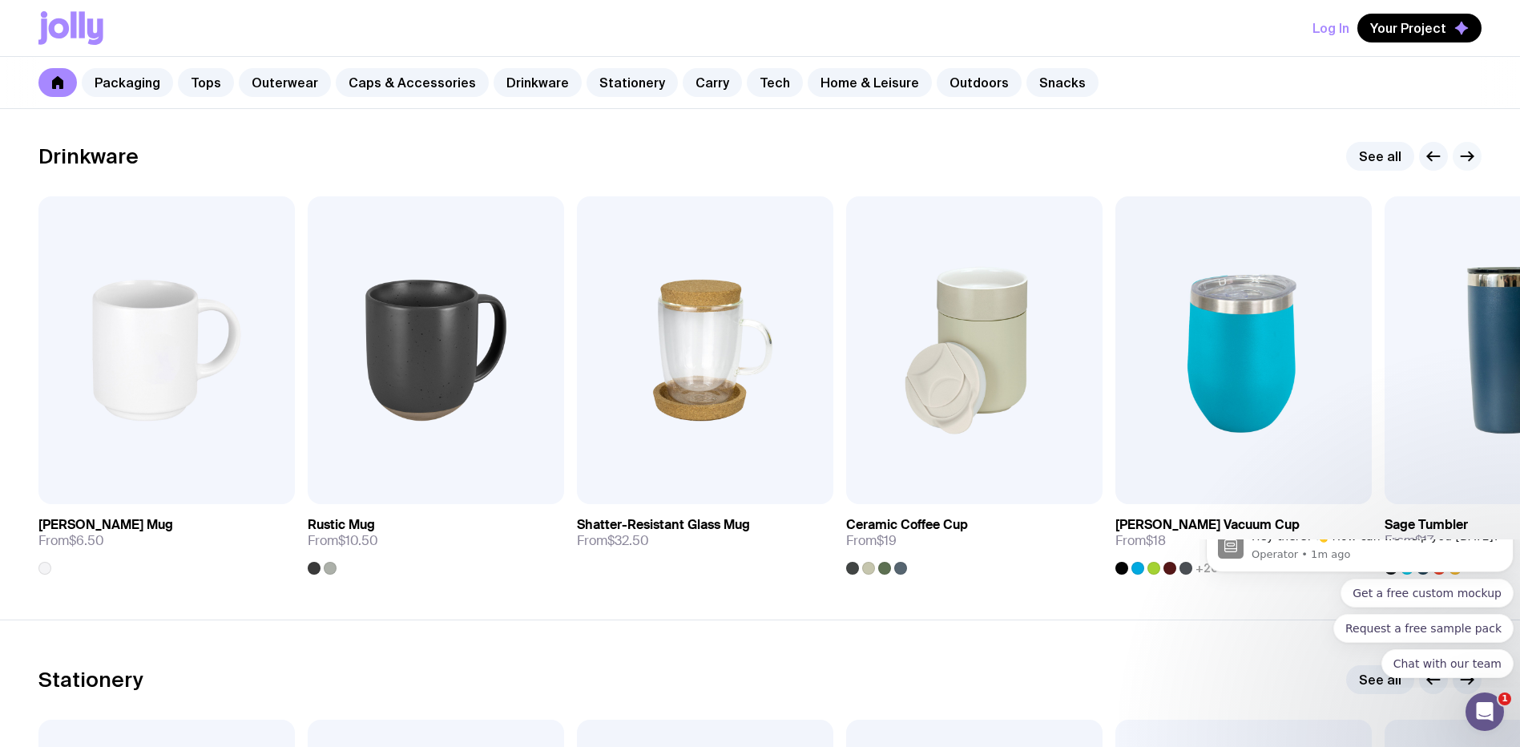
click at [1470, 162] on icon "button" at bounding box center [1467, 156] width 19 height 19
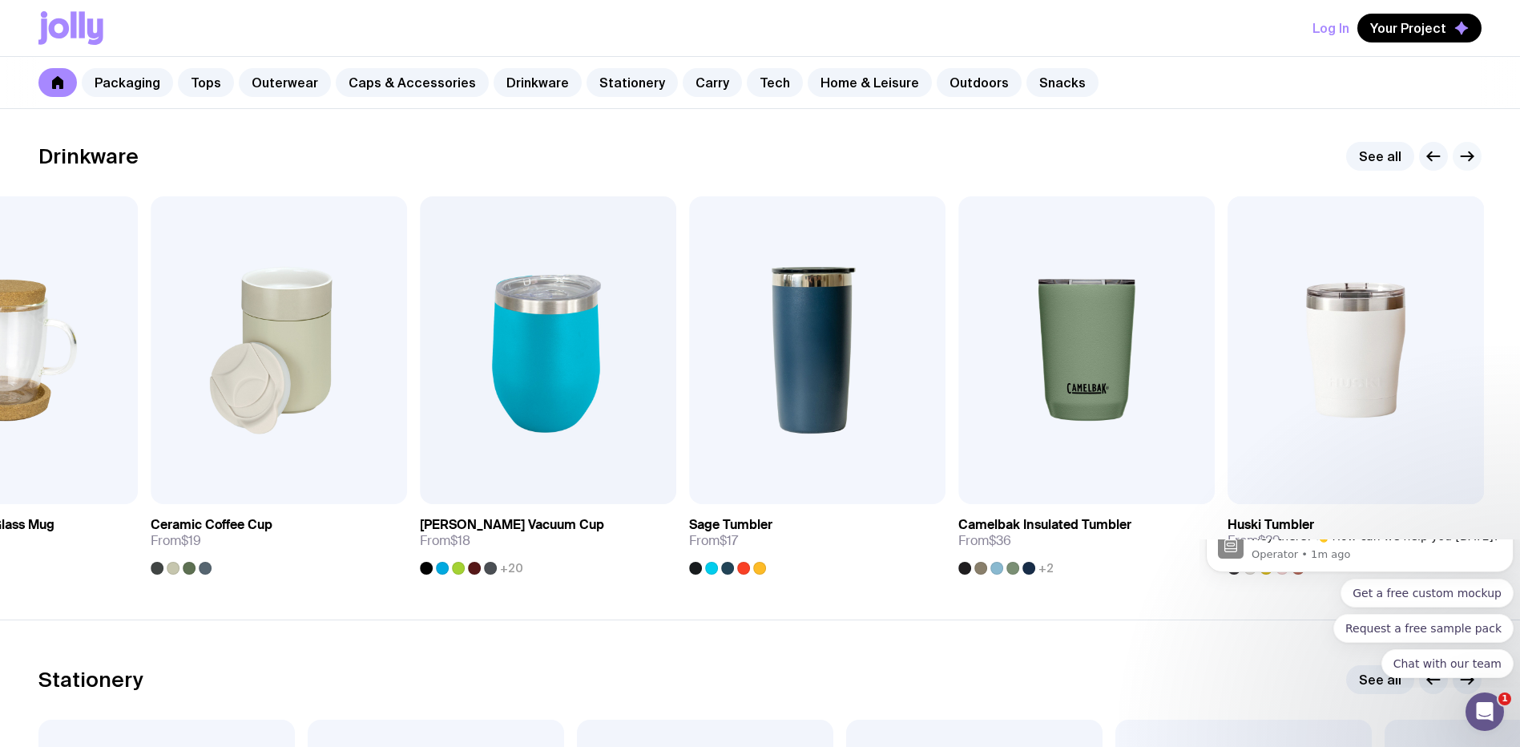
click at [1470, 162] on icon "button" at bounding box center [1467, 156] width 19 height 19
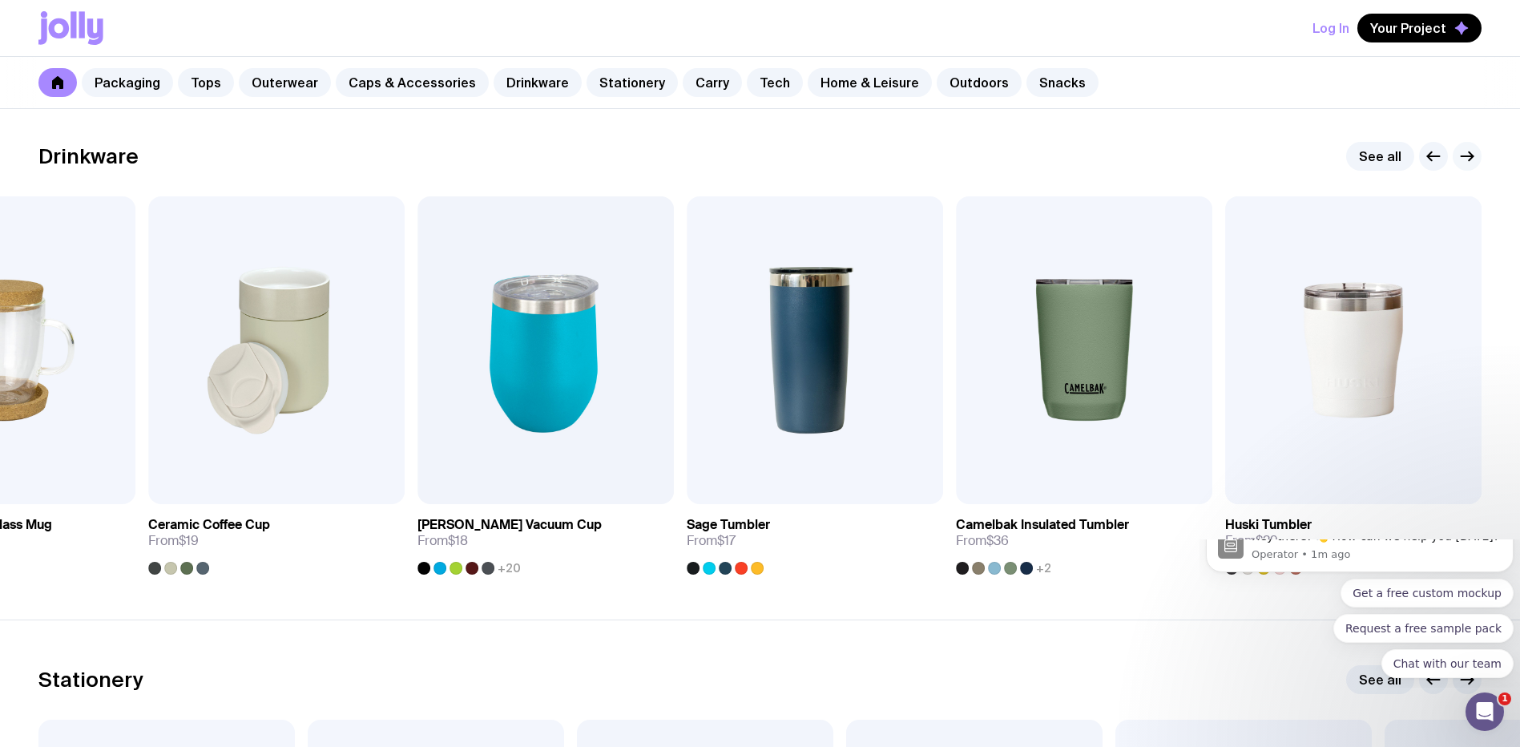
click at [1470, 161] on icon "button" at bounding box center [1467, 156] width 19 height 19
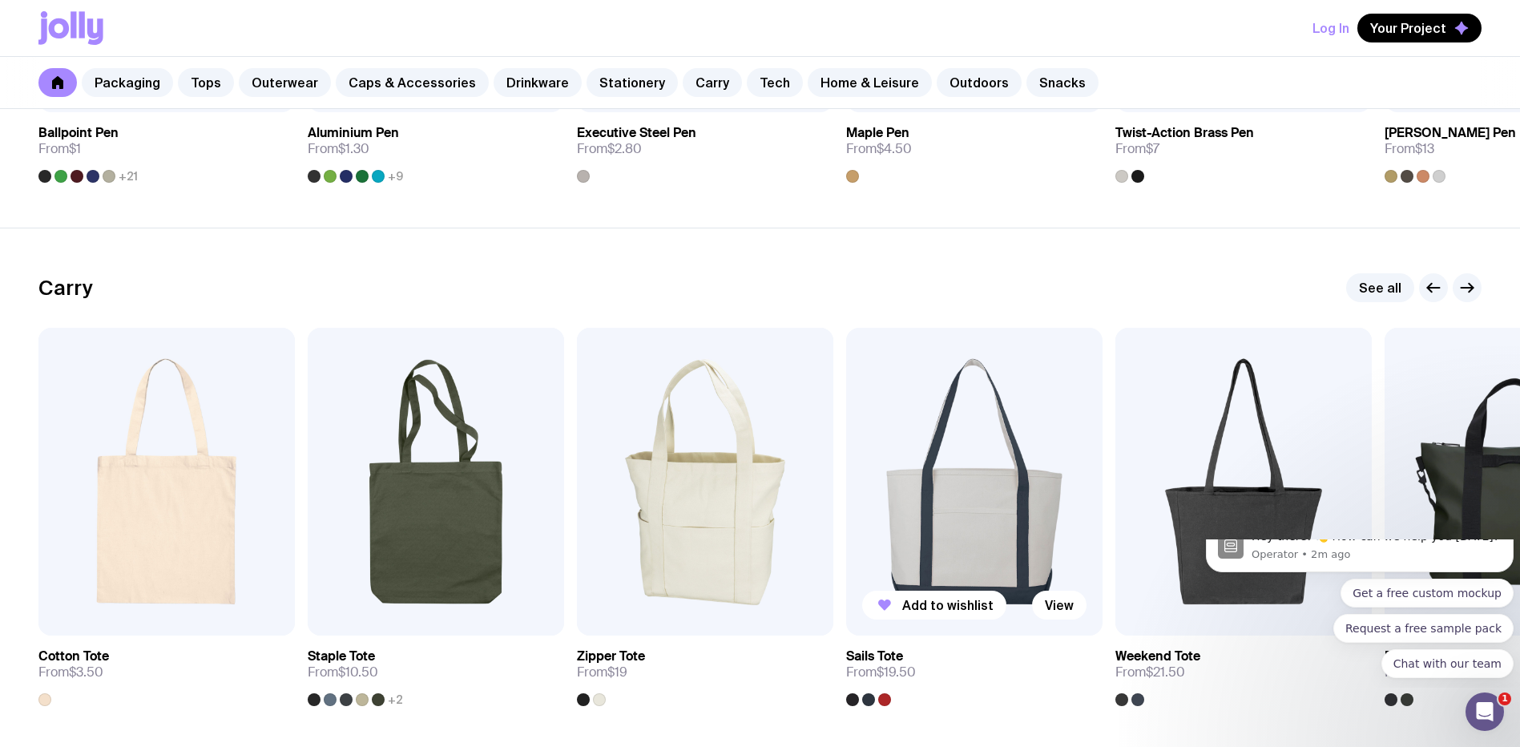
scroll to position [3366, 0]
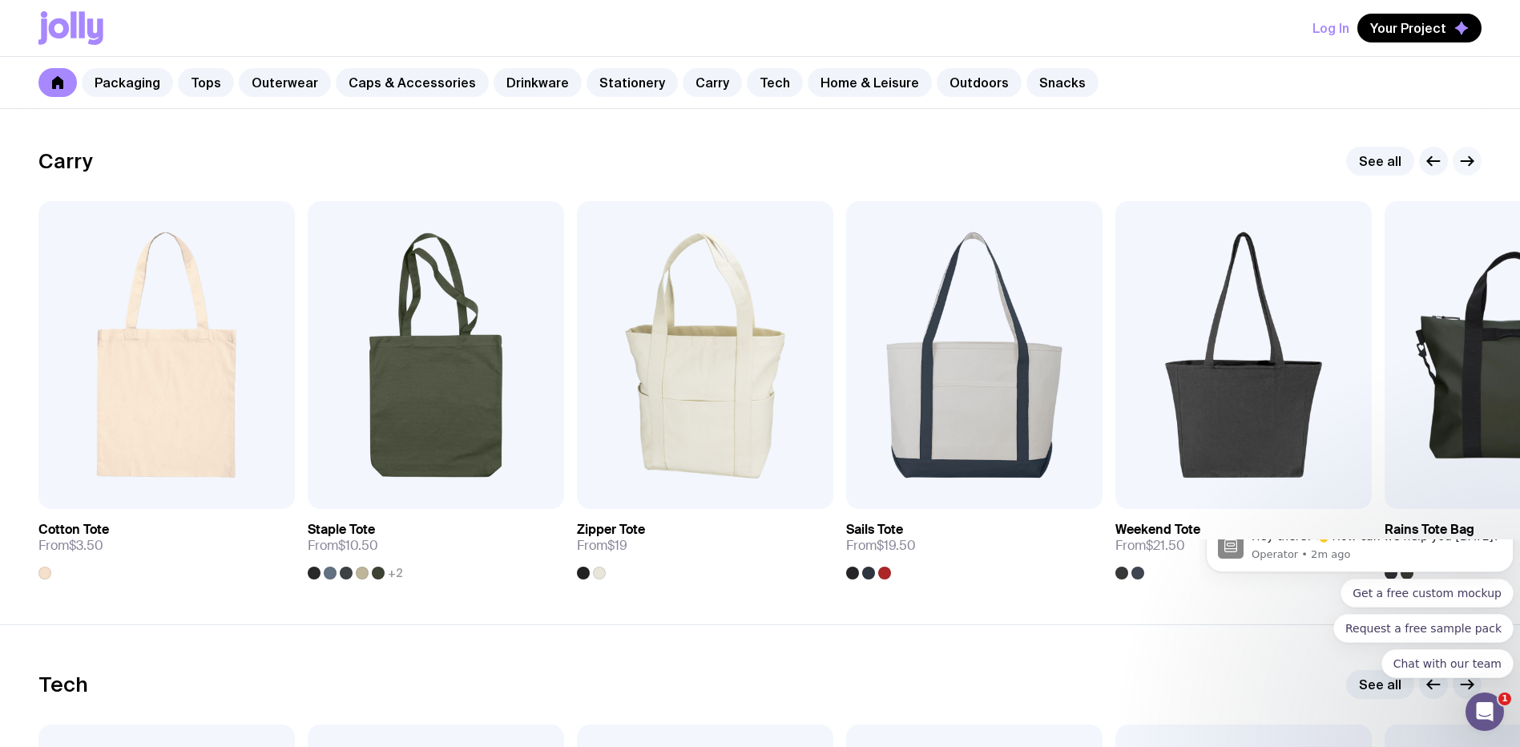
click at [1459, 163] on icon "button" at bounding box center [1467, 160] width 19 height 19
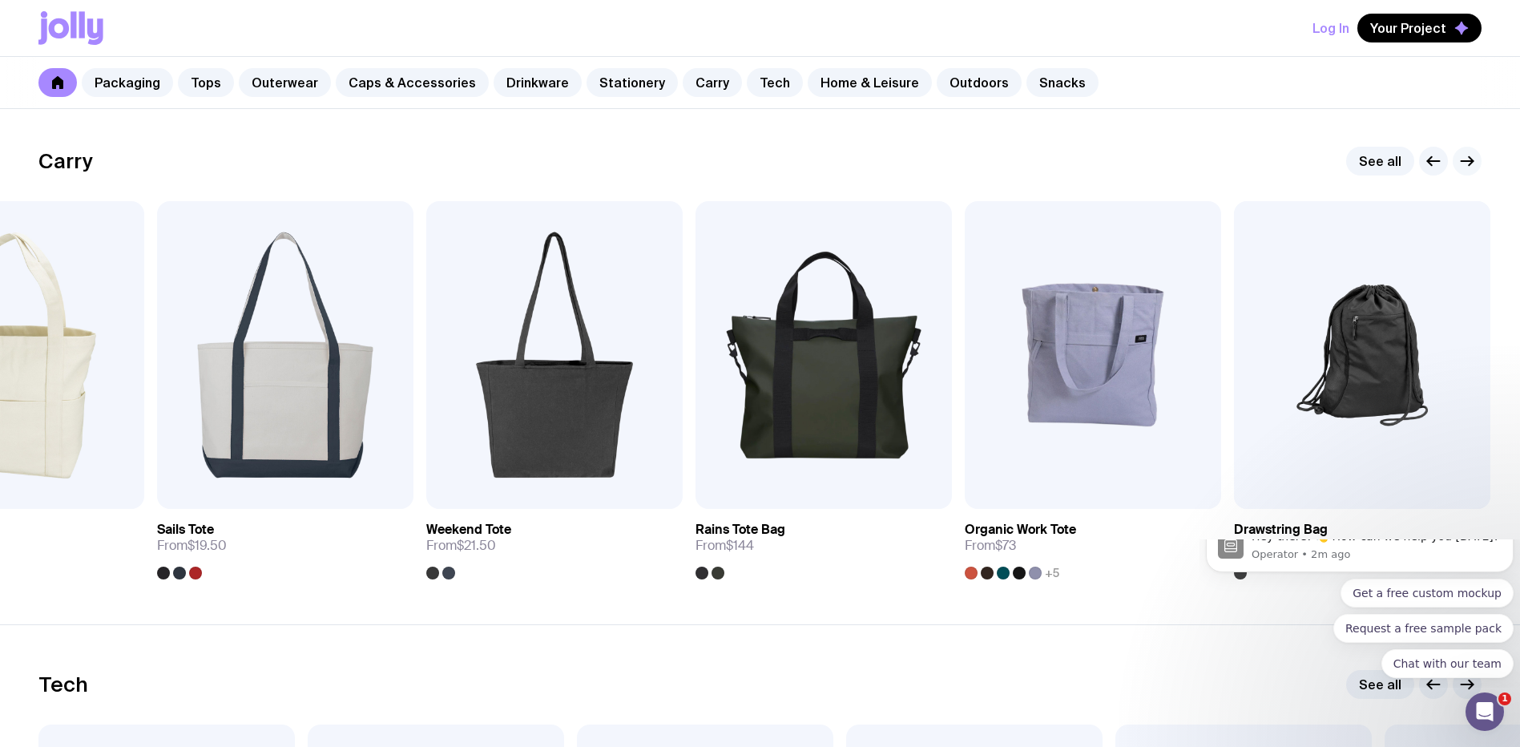
click at [1461, 163] on icon "button" at bounding box center [1467, 160] width 19 height 19
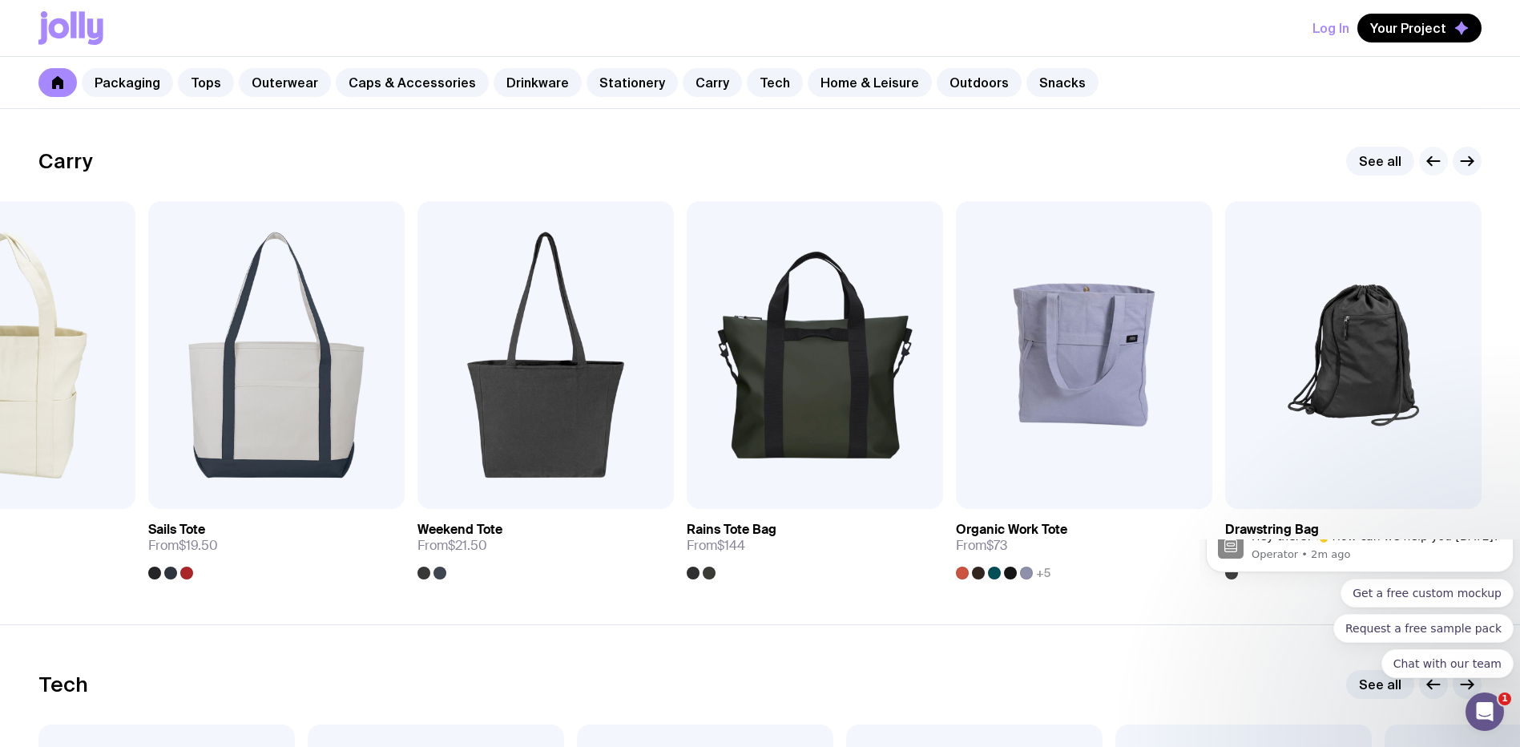
click at [1437, 164] on icon "button" at bounding box center [1433, 160] width 19 height 19
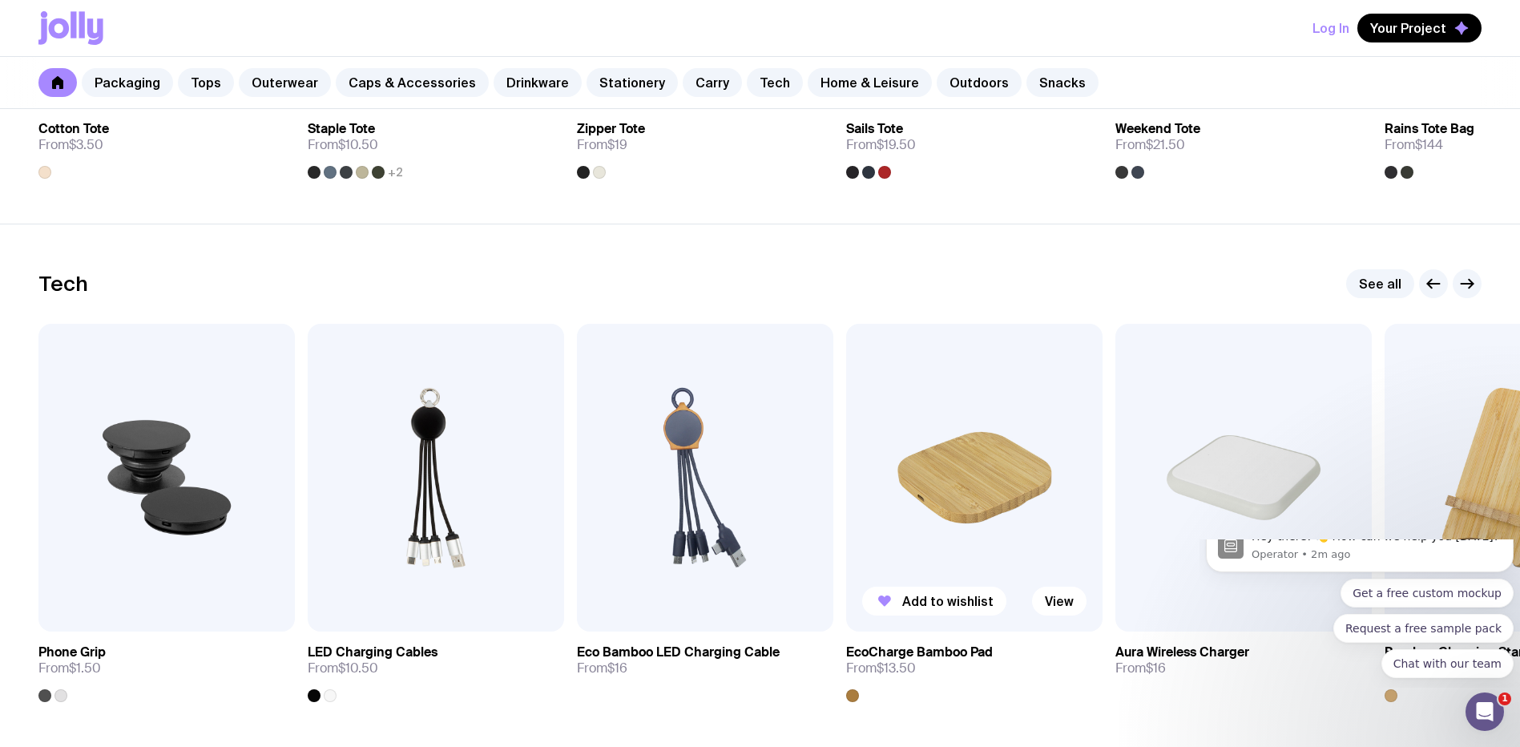
scroll to position [3846, 0]
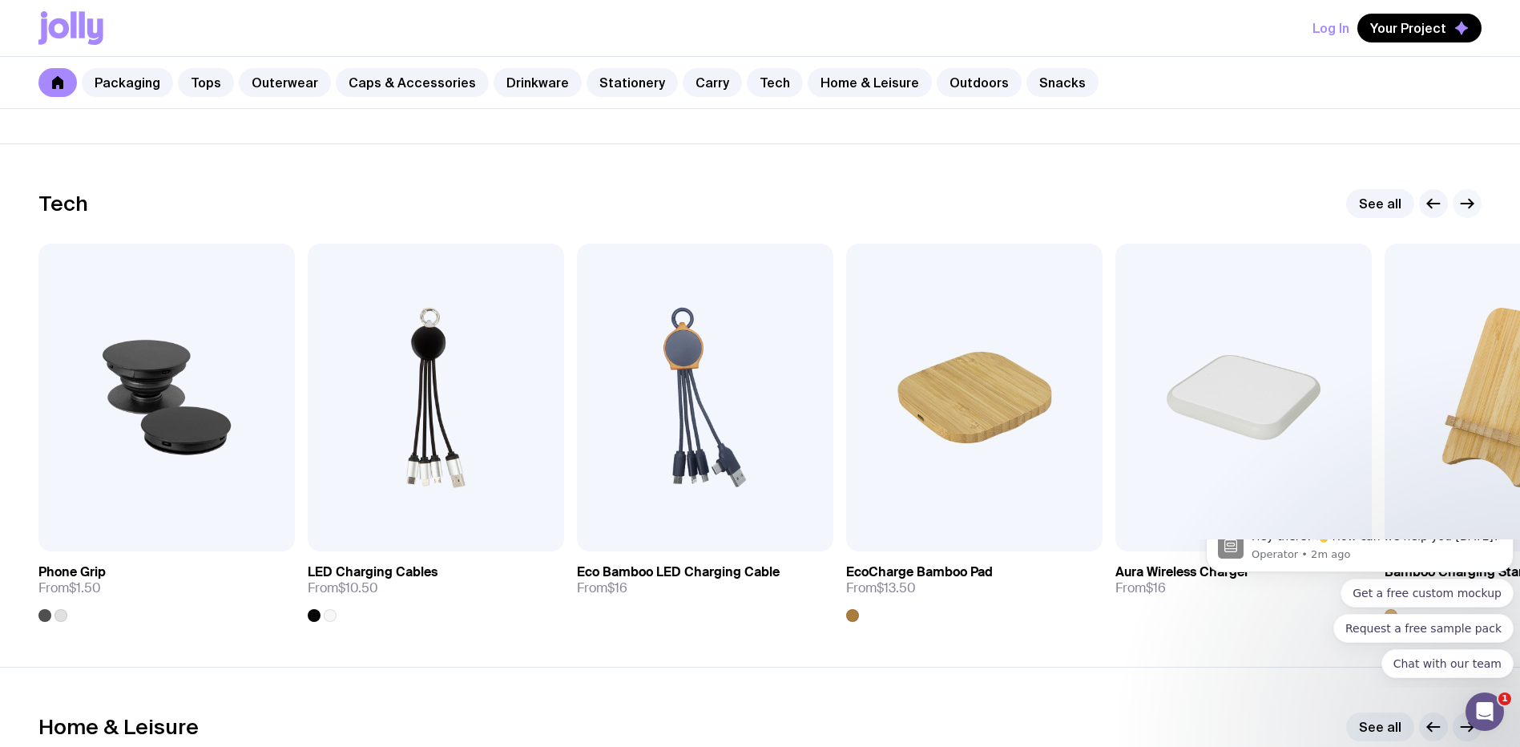
click at [1465, 204] on icon "button" at bounding box center [1468, 204] width 12 height 0
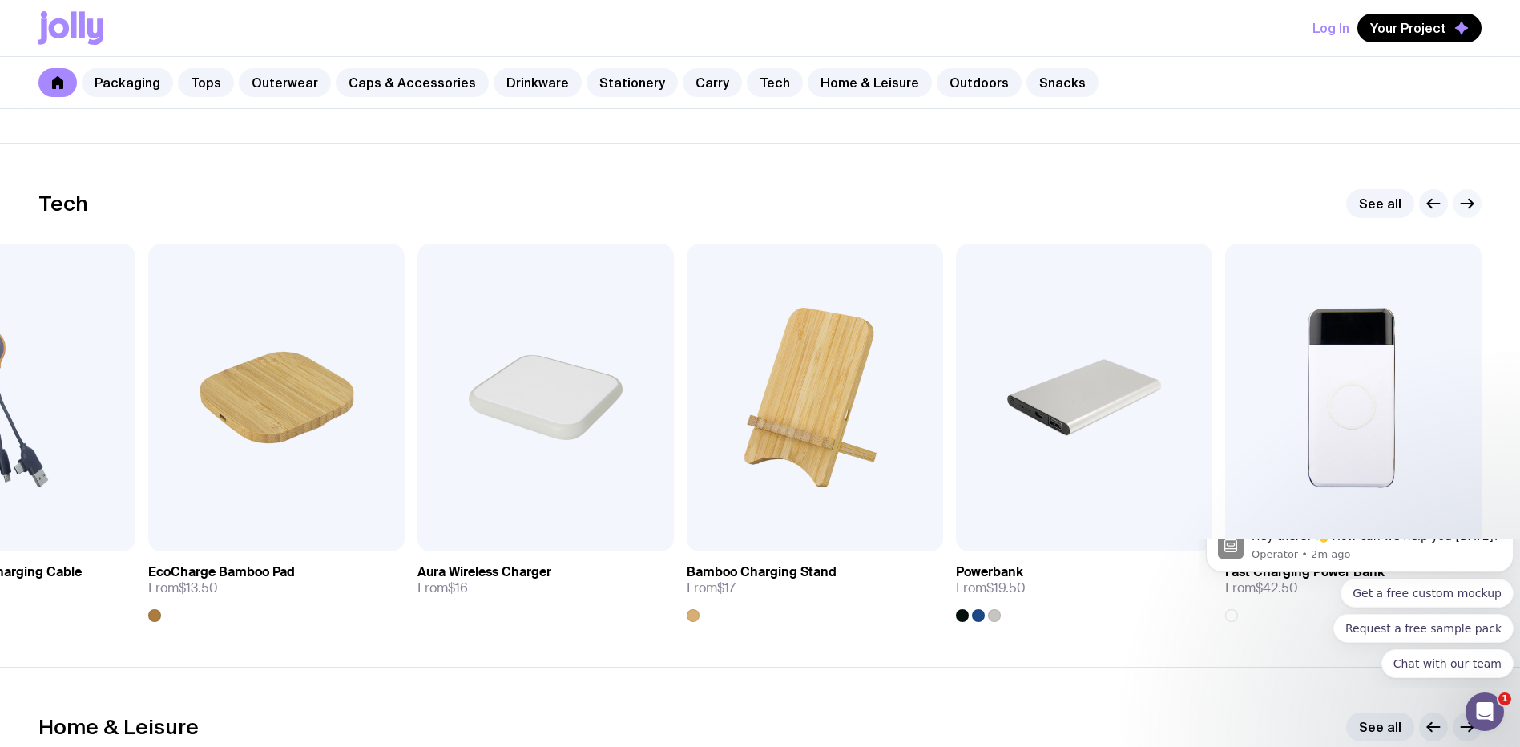
click at [1465, 204] on icon "button" at bounding box center [1468, 204] width 12 height 0
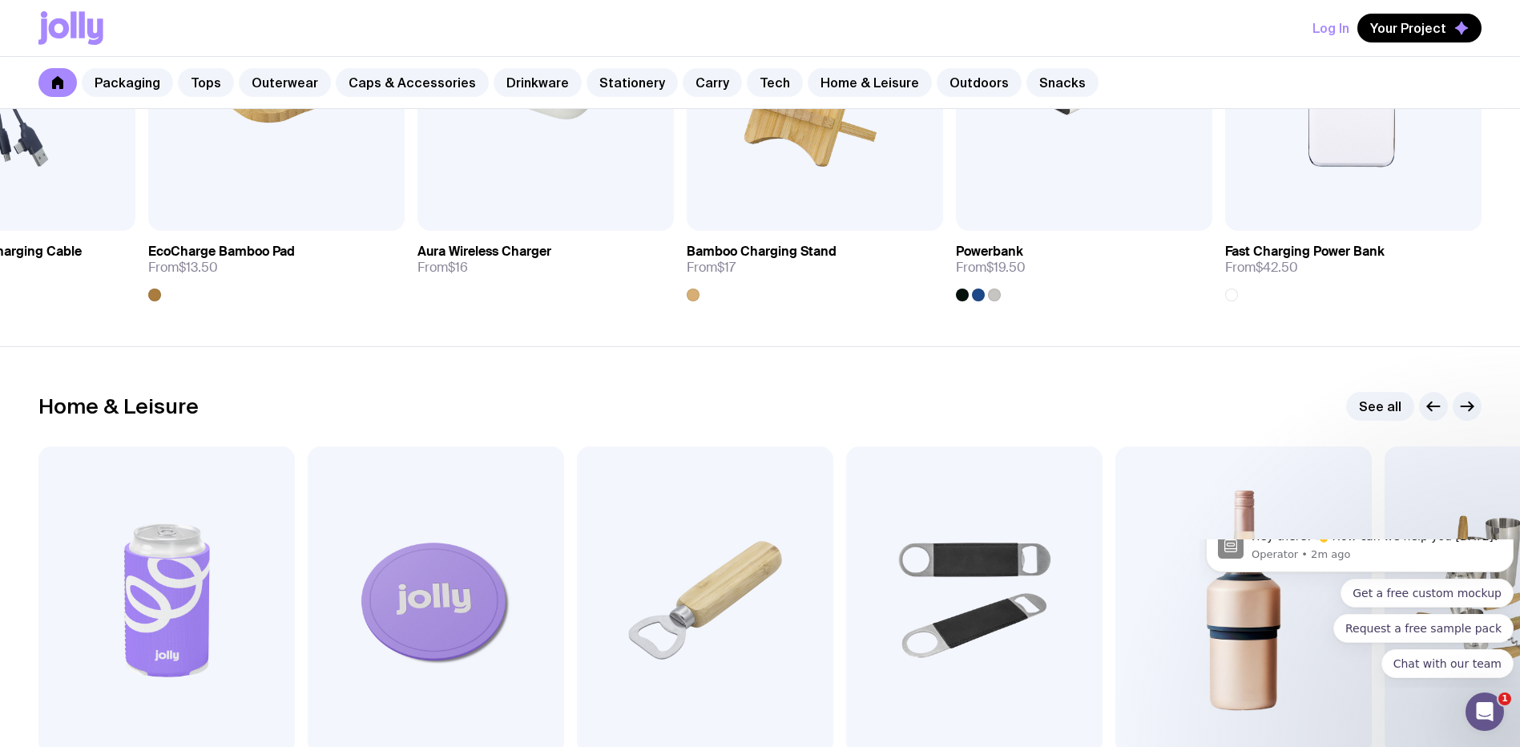
scroll to position [4327, 0]
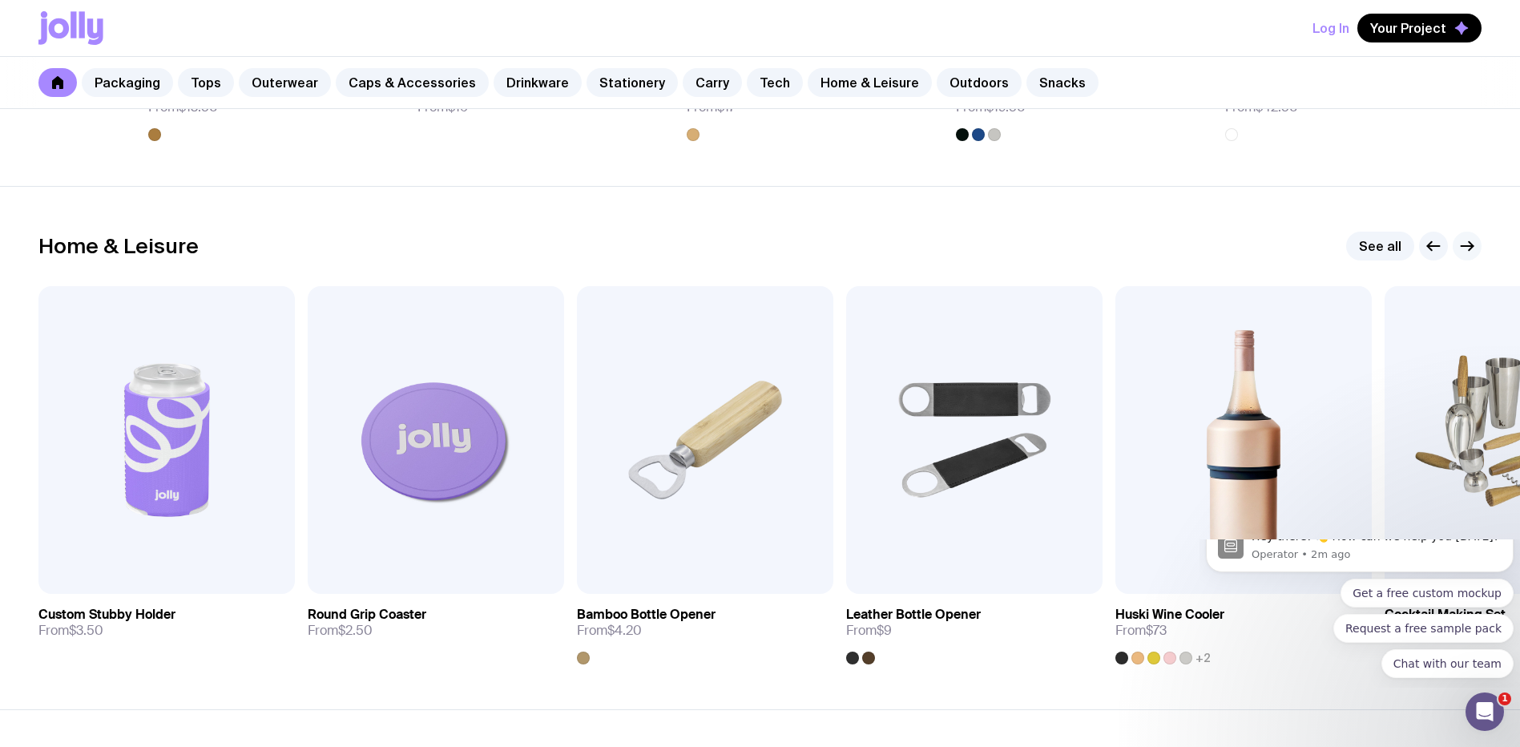
click at [1466, 251] on icon "button" at bounding box center [1467, 245] width 19 height 19
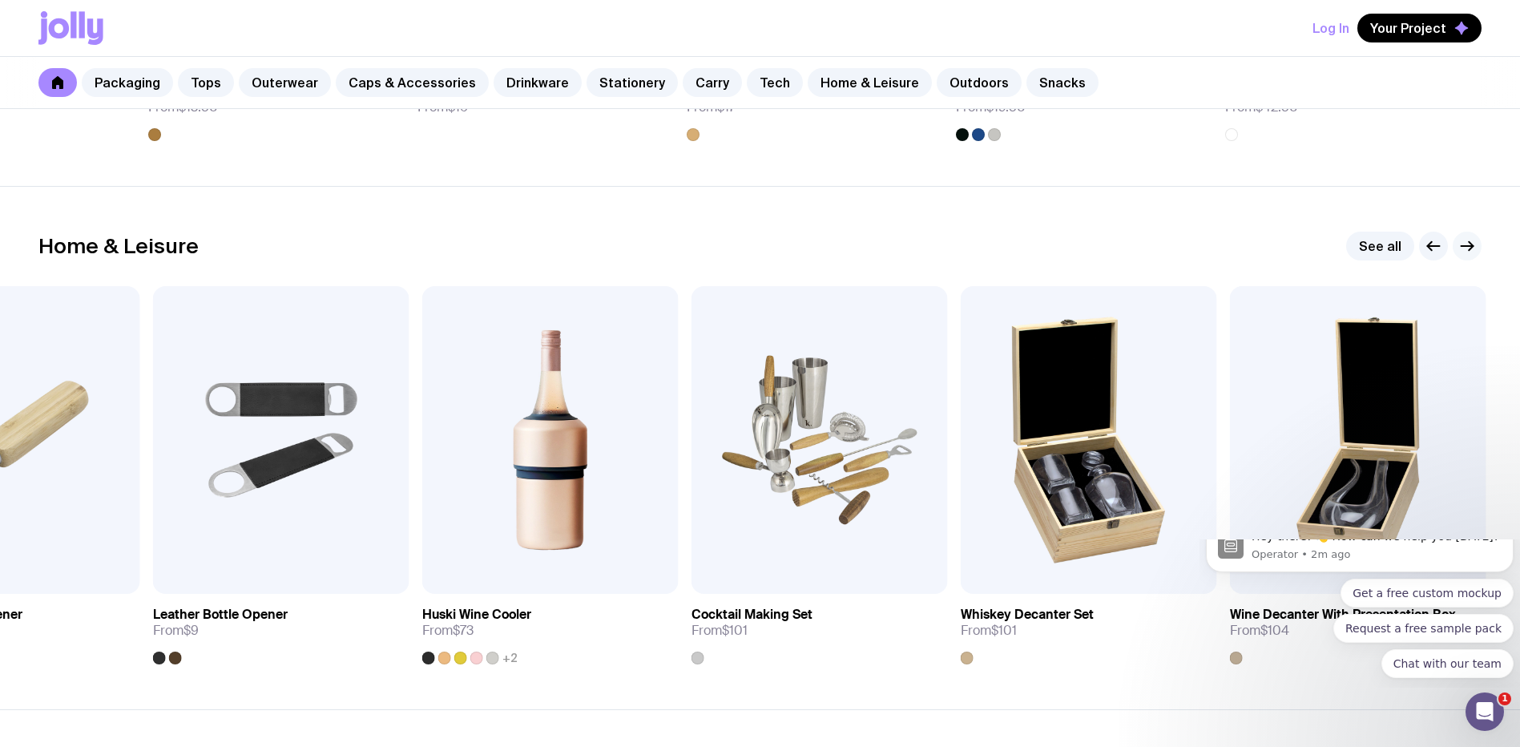
click at [1466, 250] on icon "button" at bounding box center [1467, 245] width 19 height 19
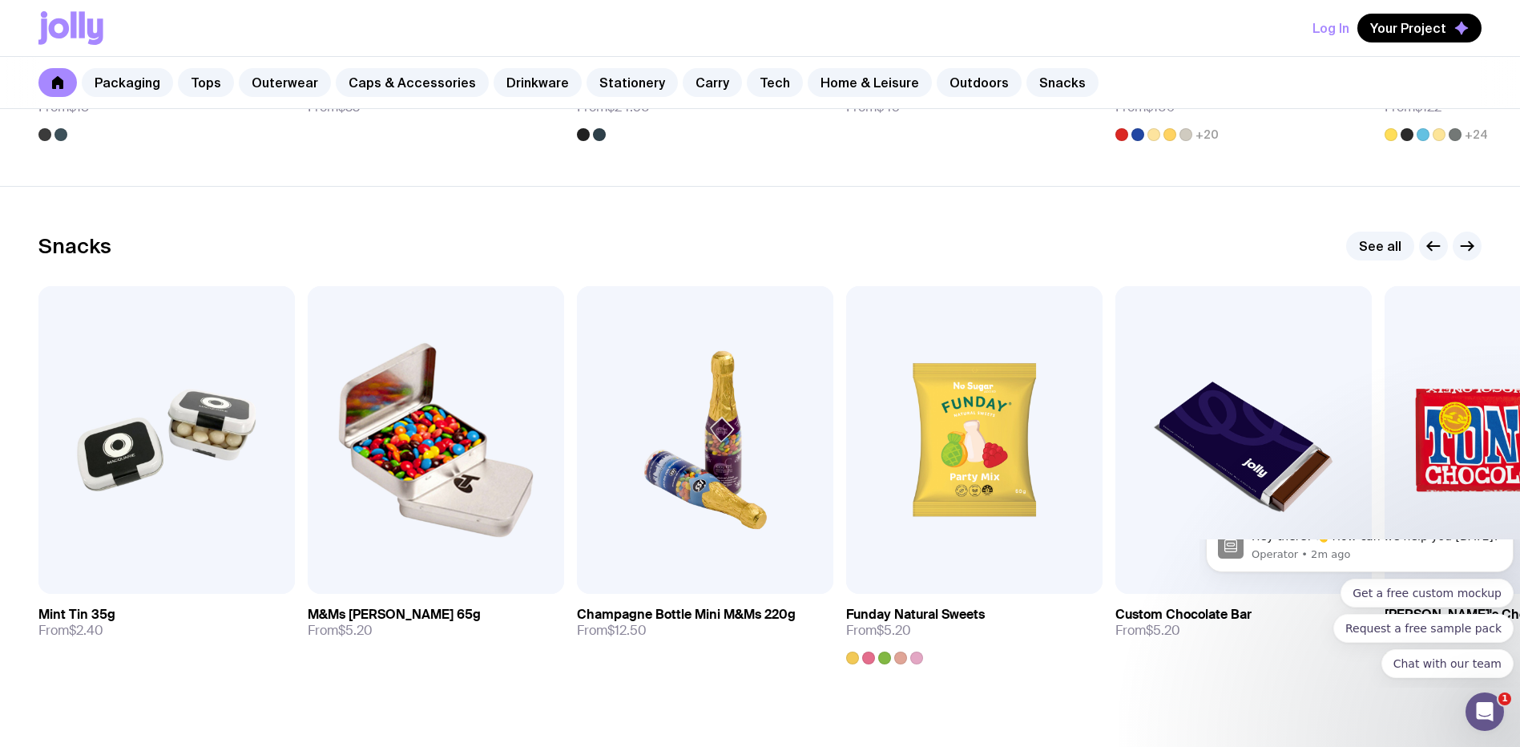
scroll to position [5449, 0]
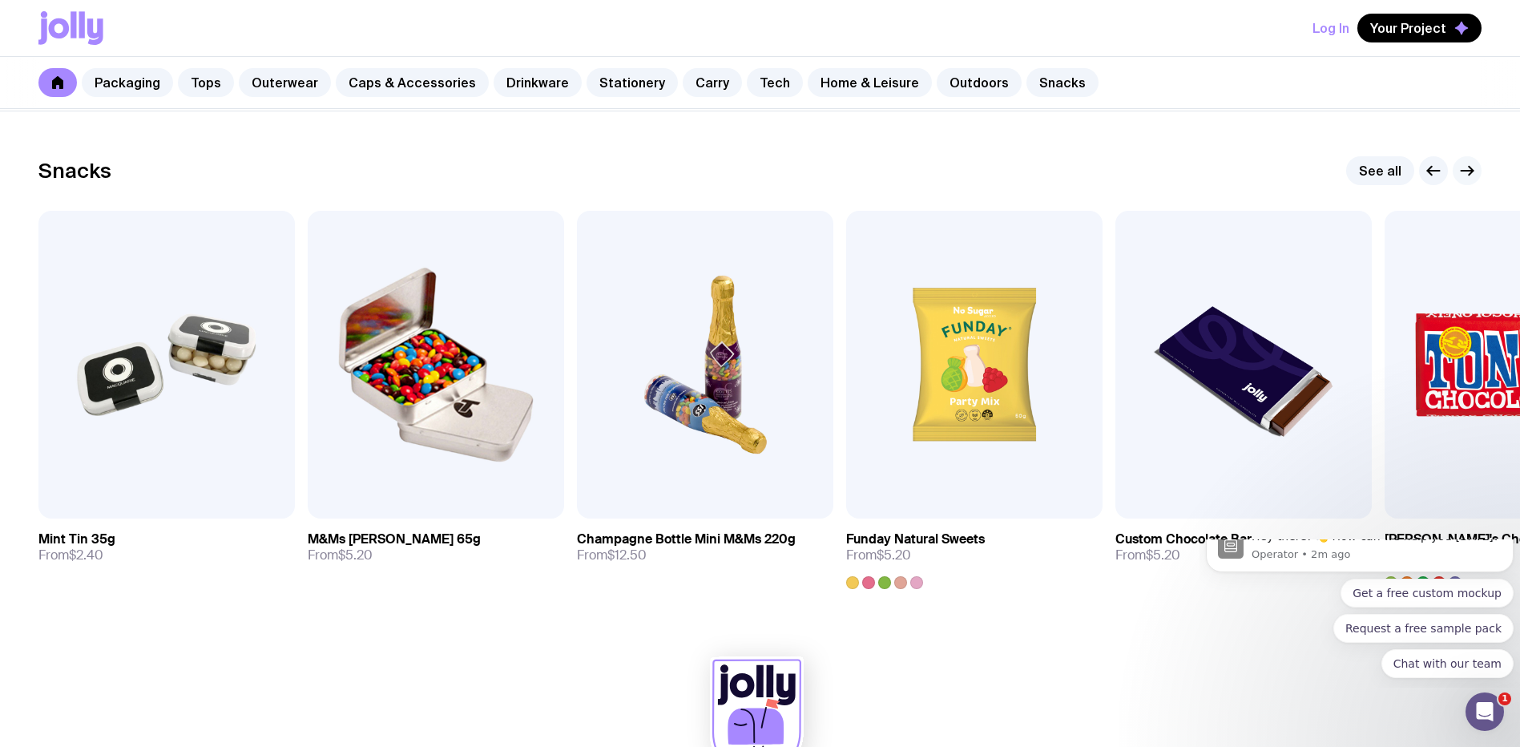
click at [1477, 169] on button "button" at bounding box center [1467, 170] width 29 height 29
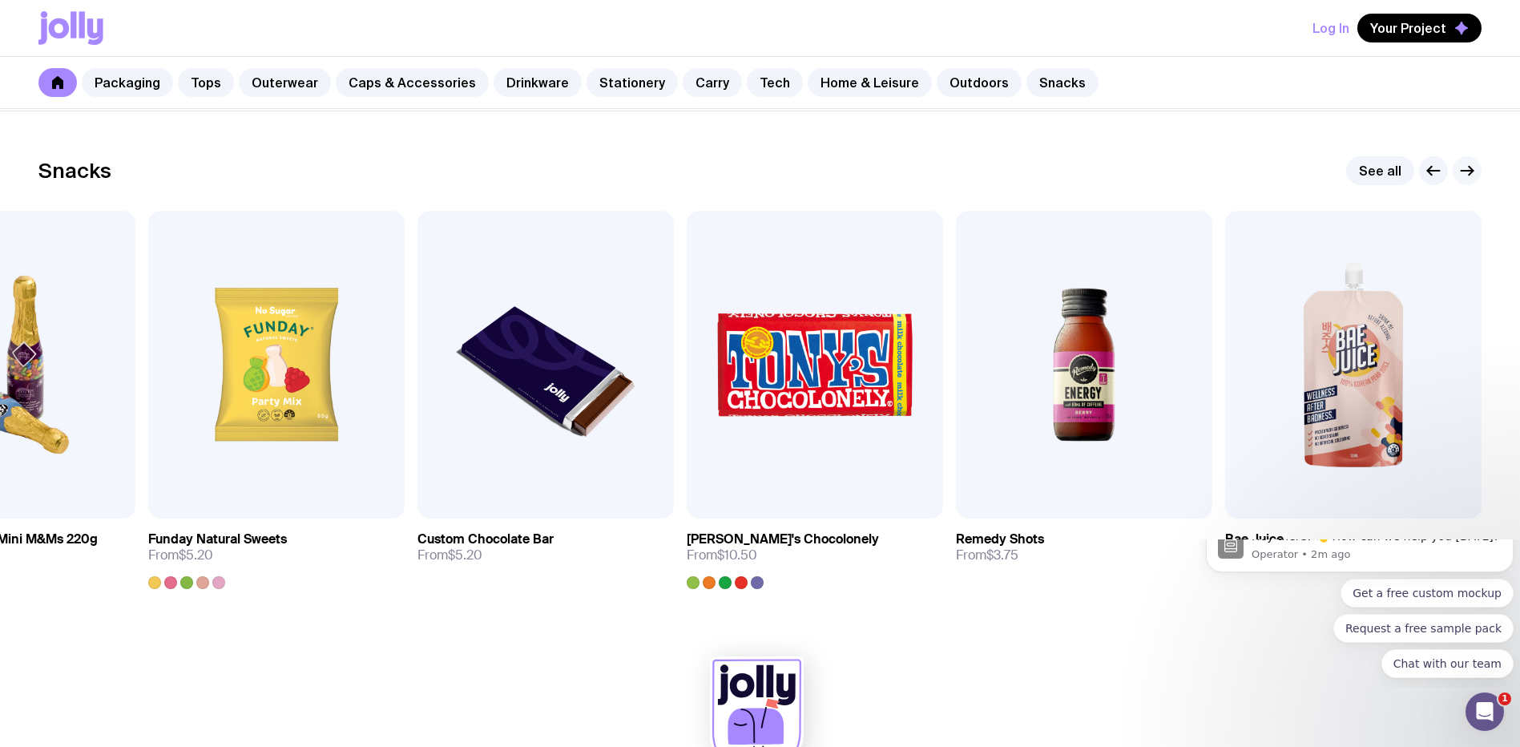
click at [1477, 171] on button "button" at bounding box center [1467, 170] width 29 height 29
click at [1466, 170] on icon "button" at bounding box center [1467, 170] width 19 height 19
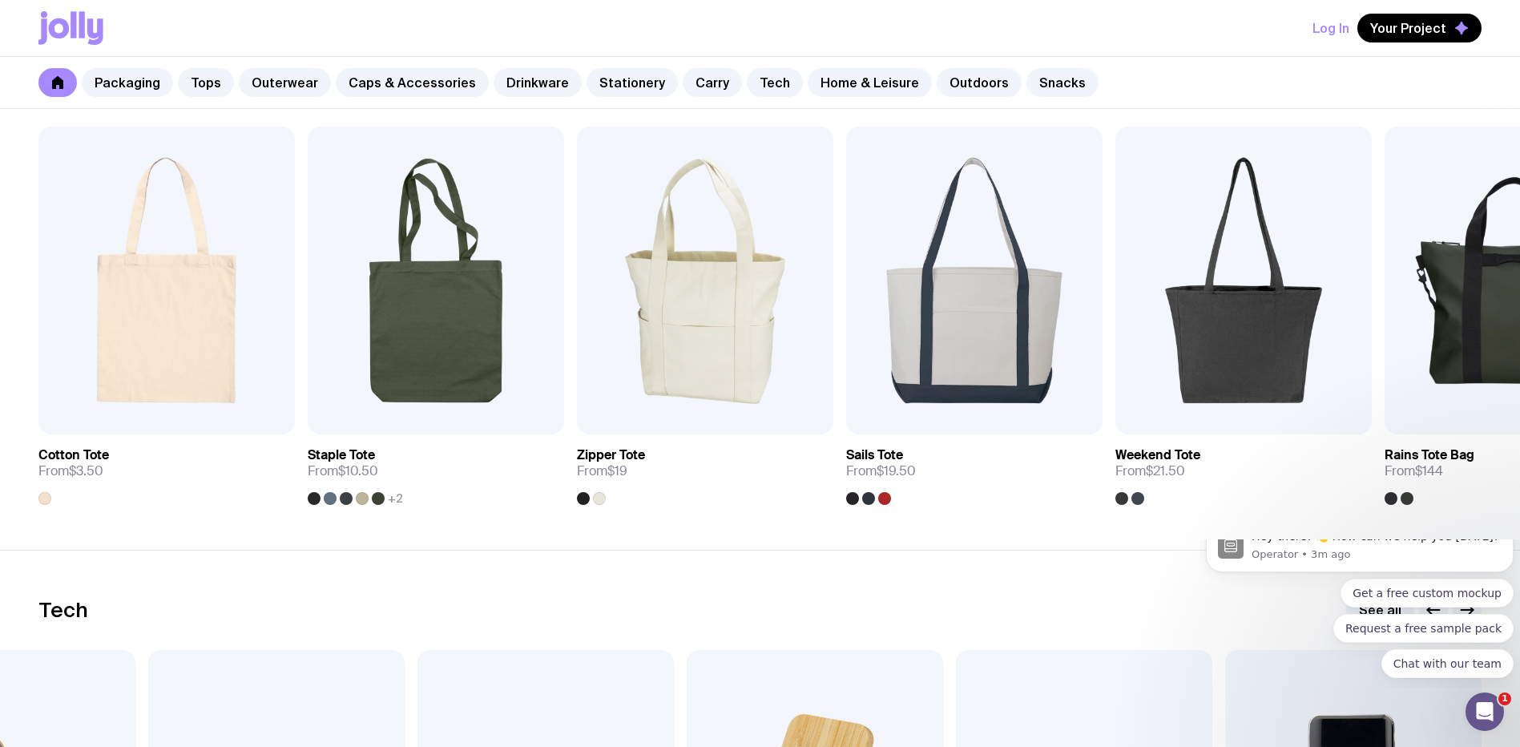
scroll to position [3349, 0]
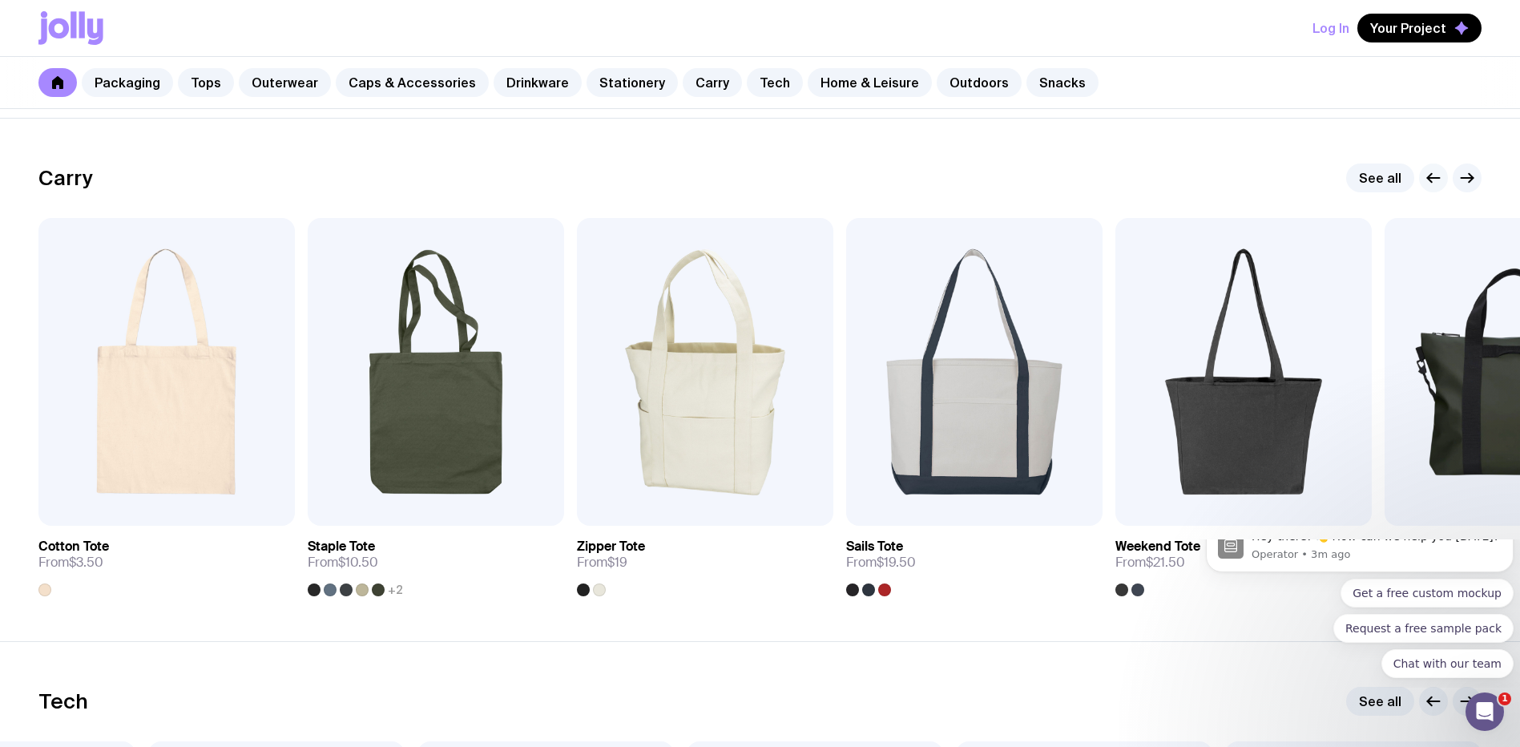
click at [1434, 177] on icon "button" at bounding box center [1433, 177] width 19 height 19
click at [530, 80] on link "Drinkware" at bounding box center [538, 82] width 88 height 29
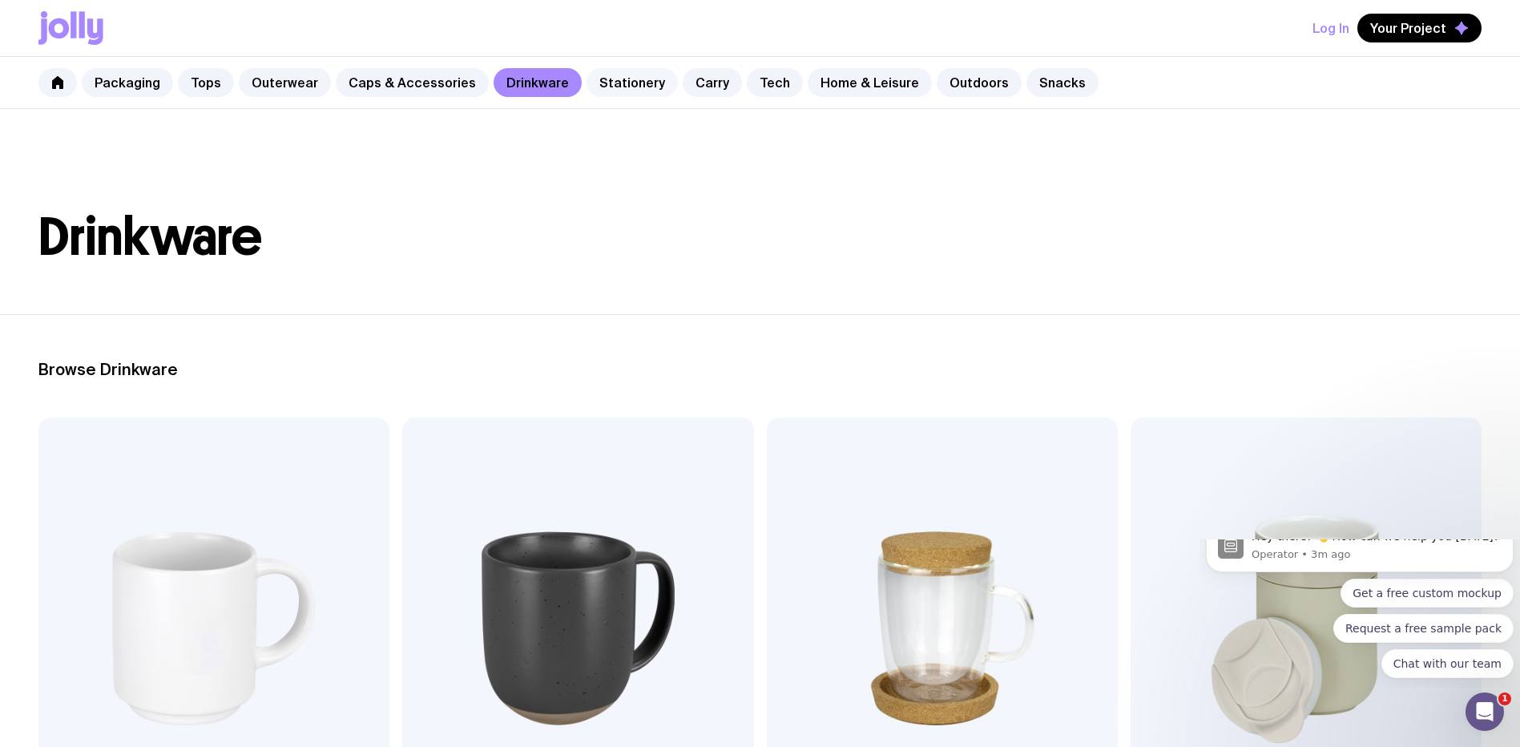
click at [636, 83] on link "Stationery" at bounding box center [632, 82] width 91 height 29
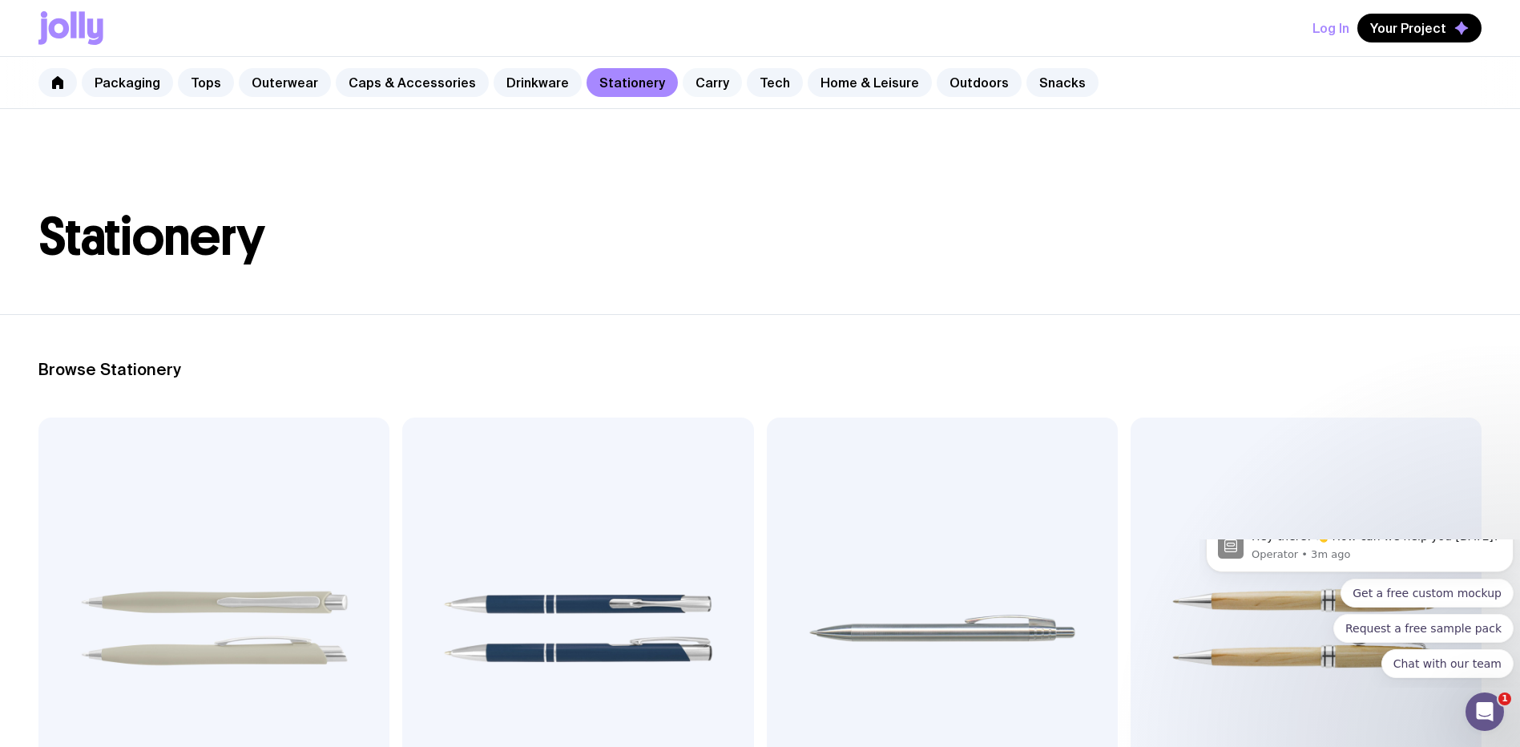
click at [697, 89] on link "Carry" at bounding box center [712, 82] width 59 height 29
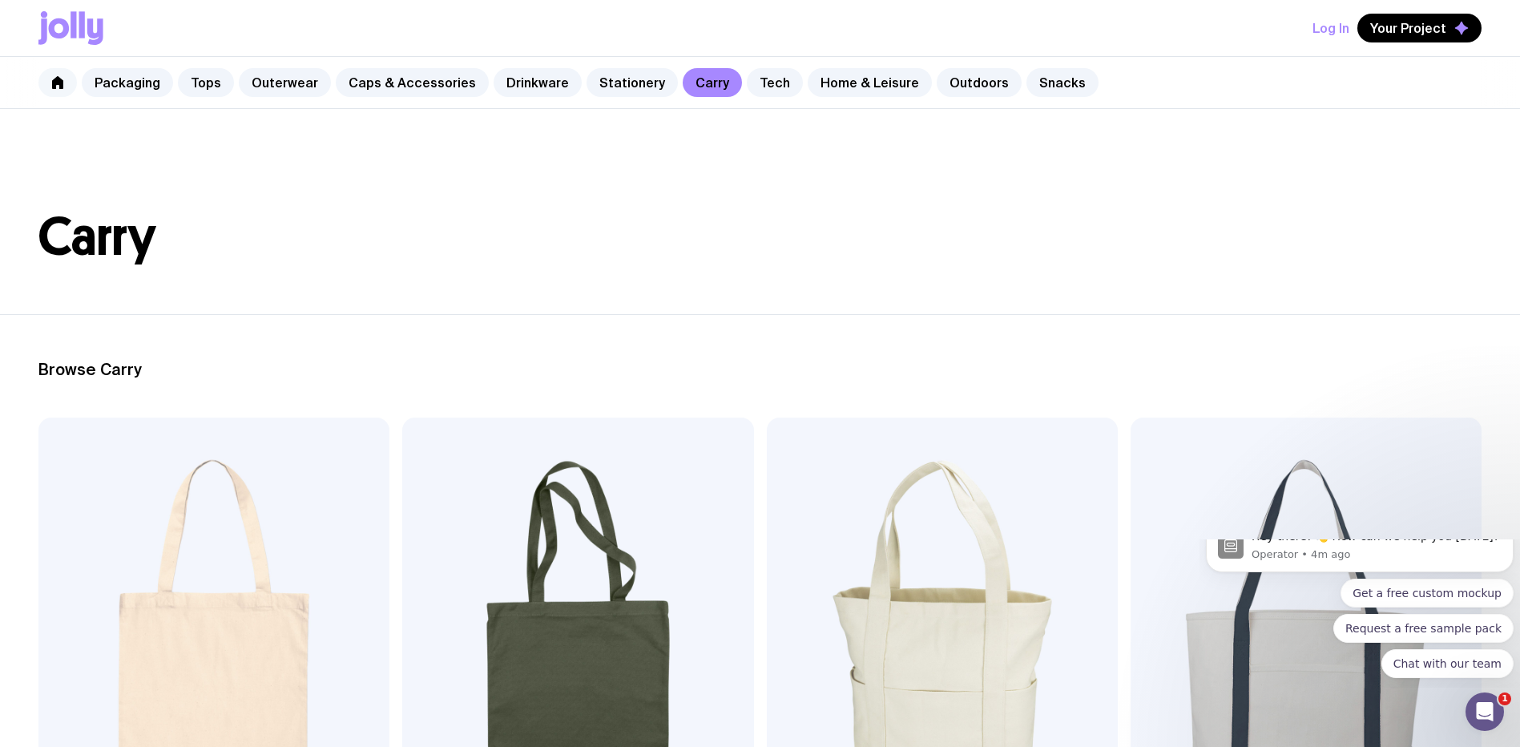
click at [54, 73] on link at bounding box center [57, 82] width 38 height 29
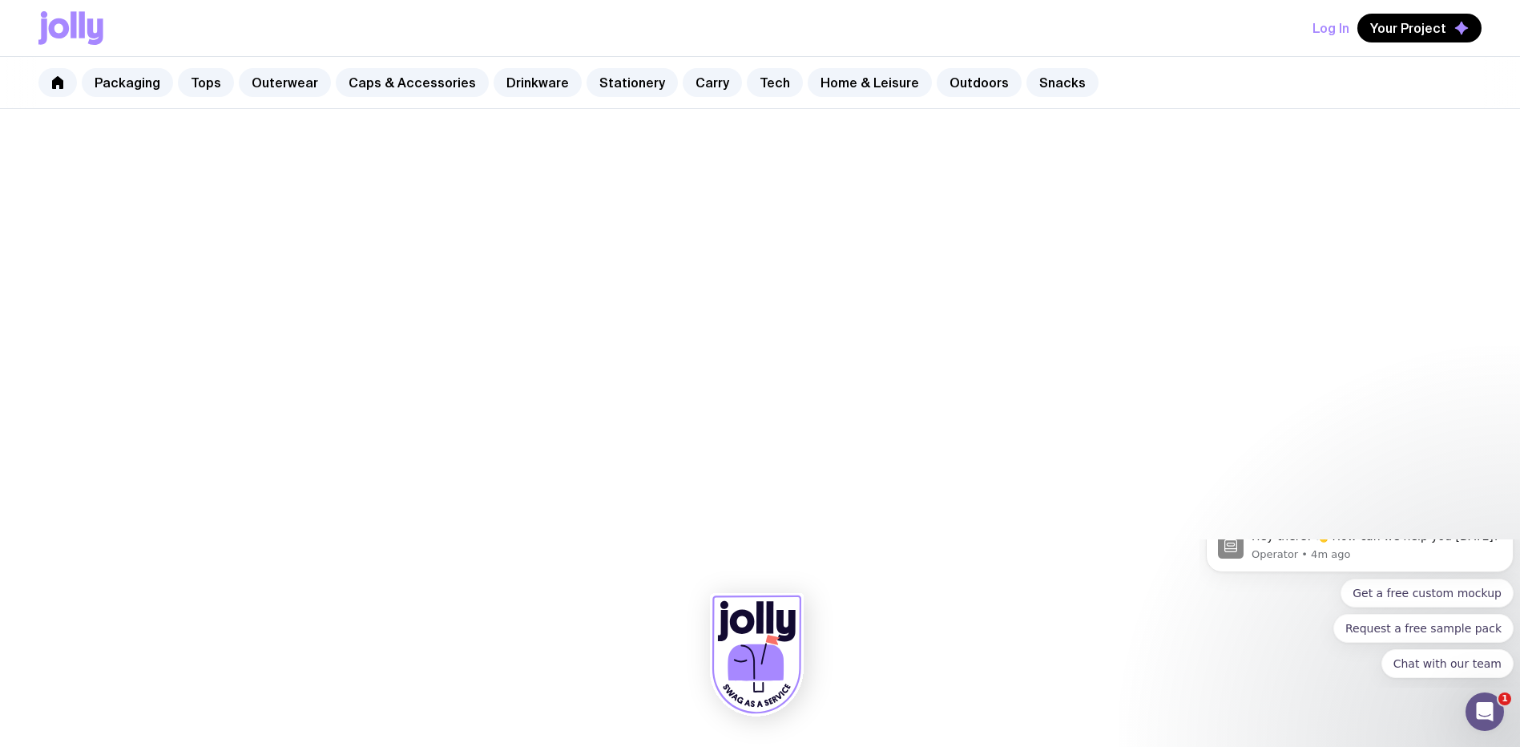
scroll to position [561, 0]
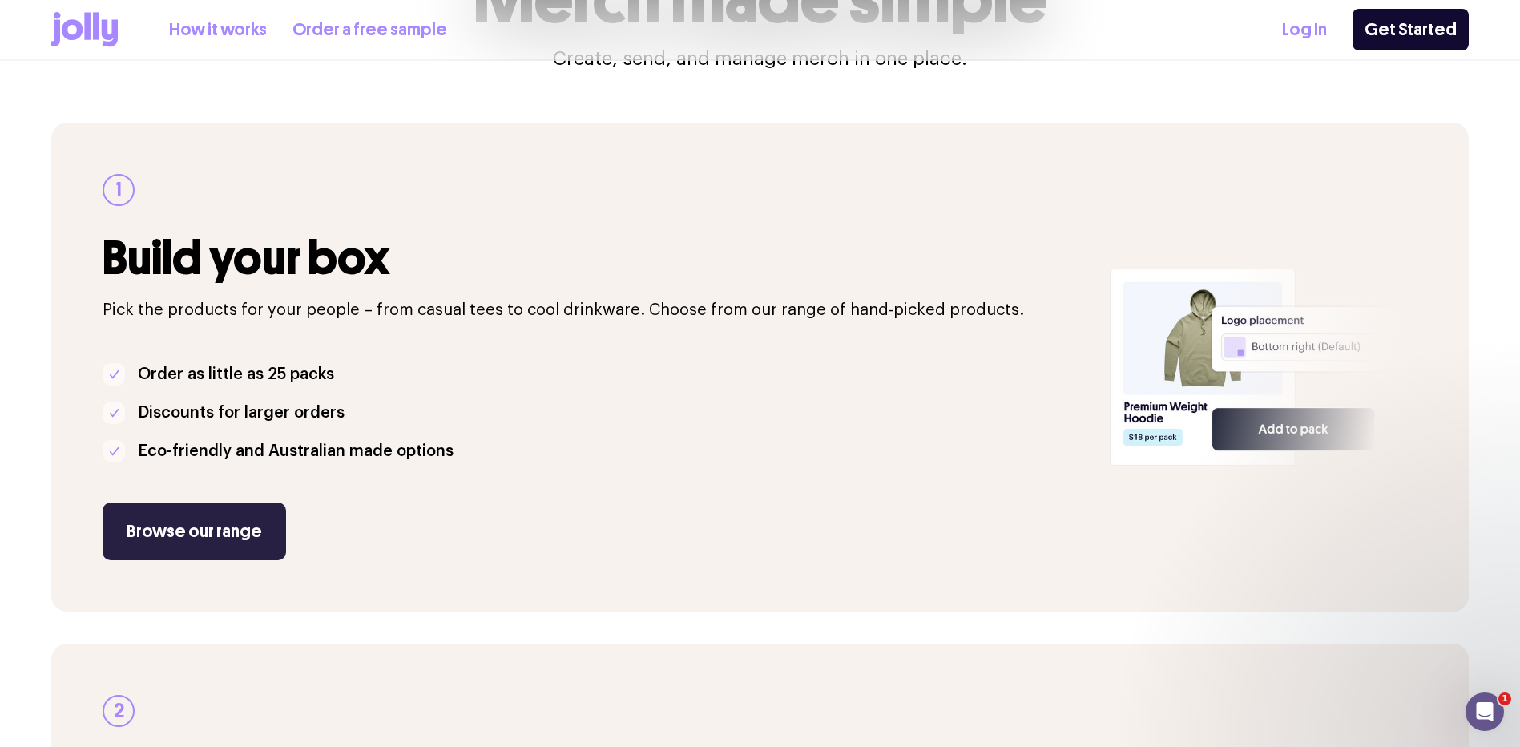
click at [223, 540] on link "Browse our range" at bounding box center [194, 531] width 183 height 58
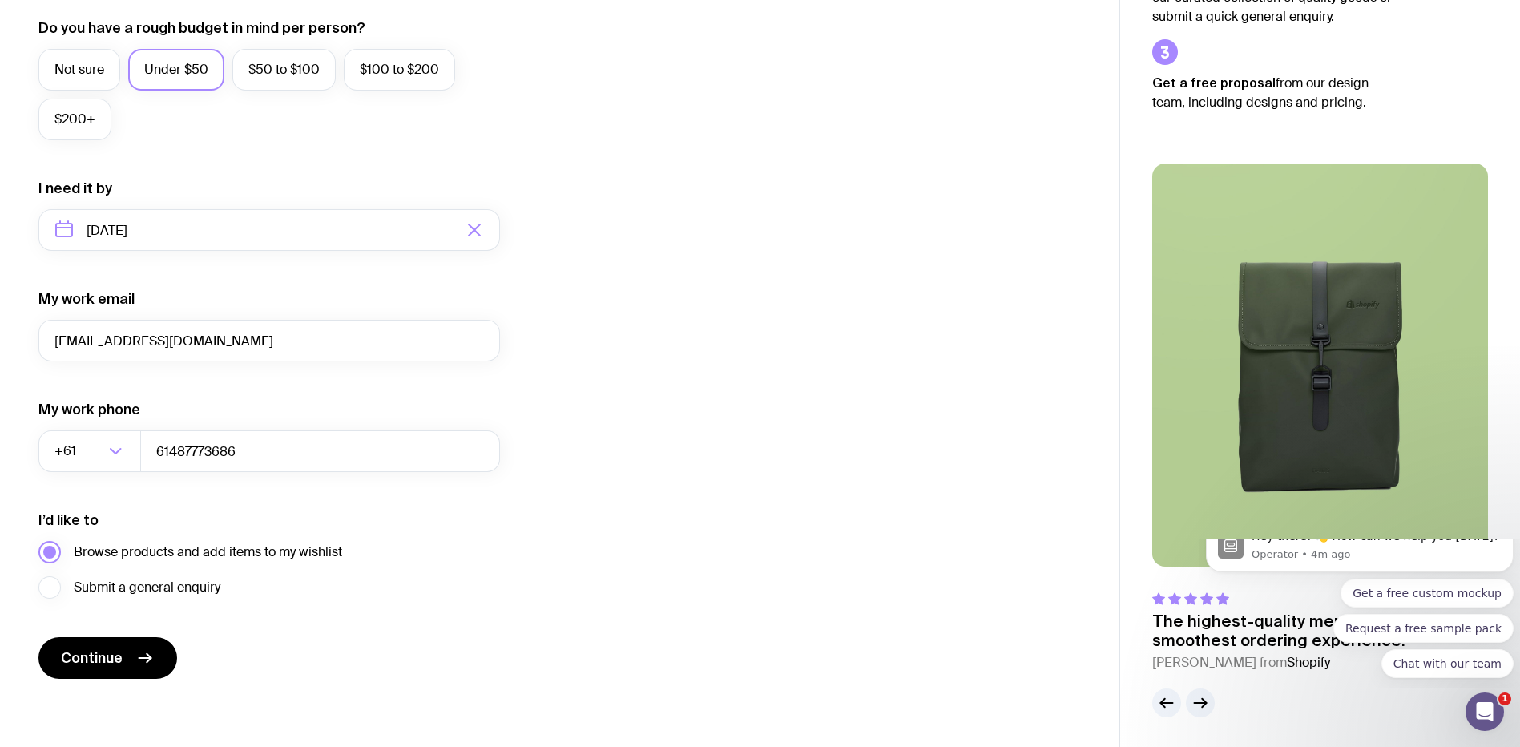
scroll to position [615, 0]
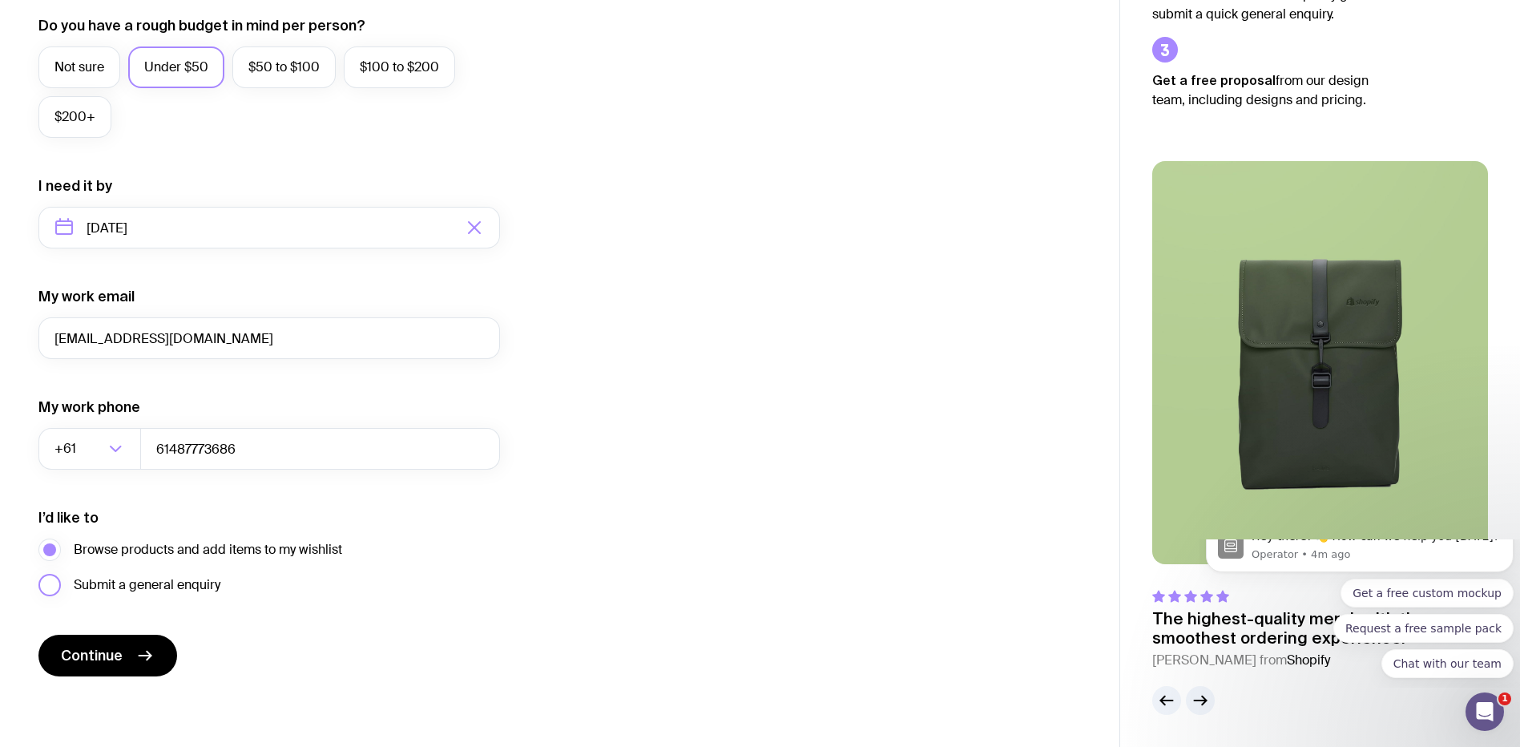
click at [165, 581] on span "Submit a general enquiry" at bounding box center [147, 584] width 147 height 19
click at [0, 0] on input "Submit a general enquiry" at bounding box center [0, 0] width 0 height 0
click at [130, 657] on button "Continue" at bounding box center [107, 656] width 139 height 42
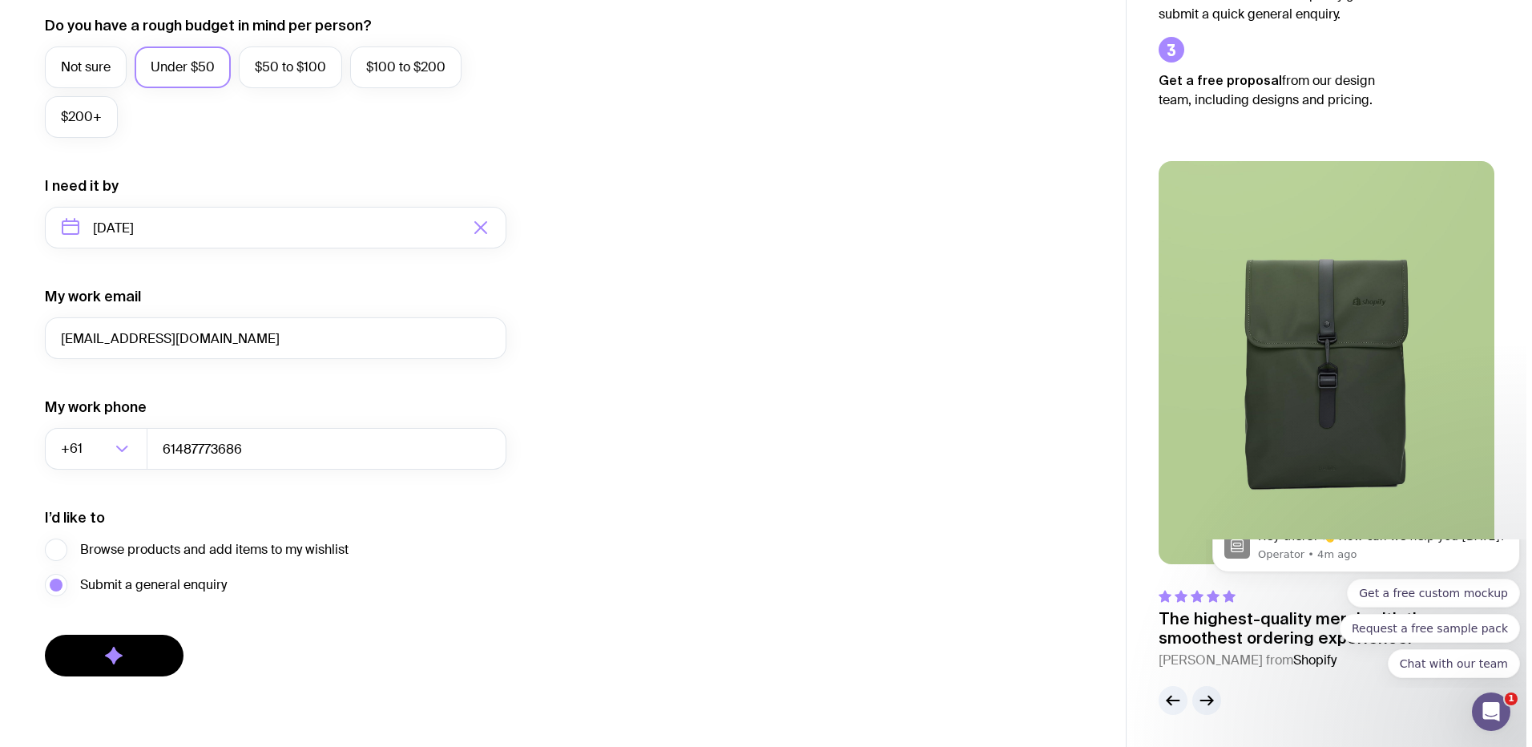
scroll to position [0, 0]
